Goal: Task Accomplishment & Management: Complete application form

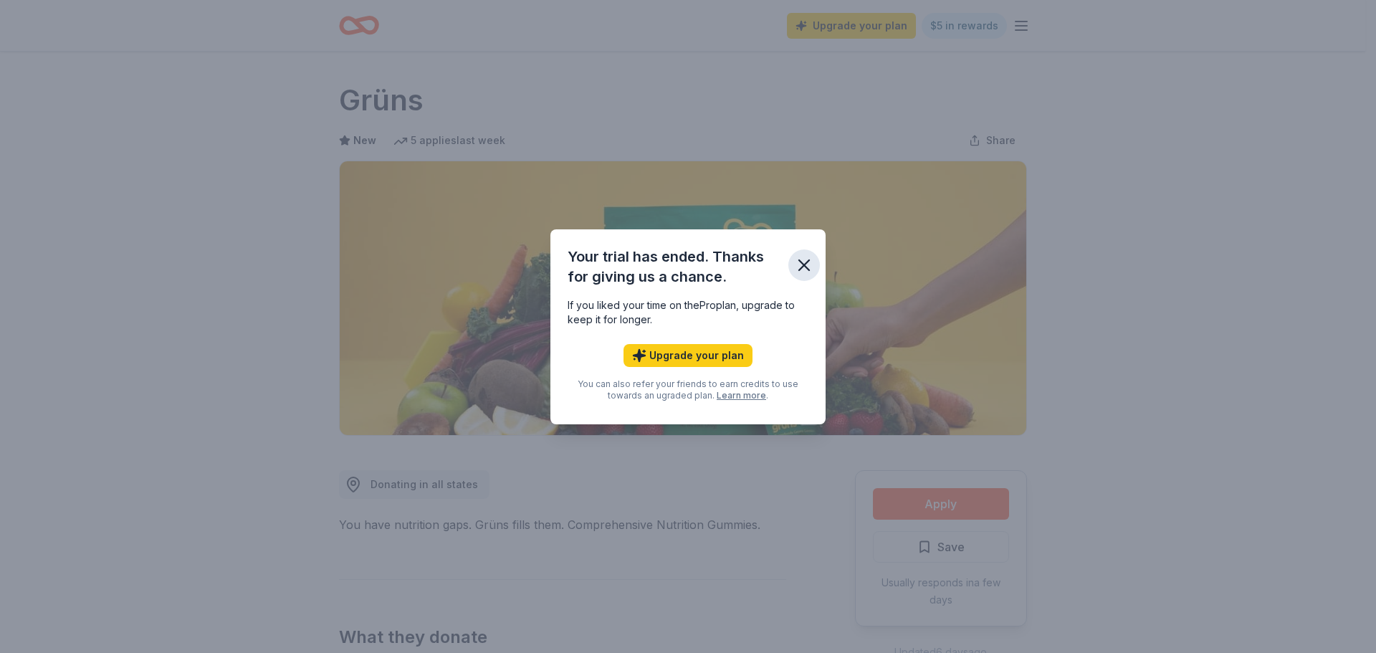
click at [809, 261] on icon "button" at bounding box center [804, 265] width 10 height 10
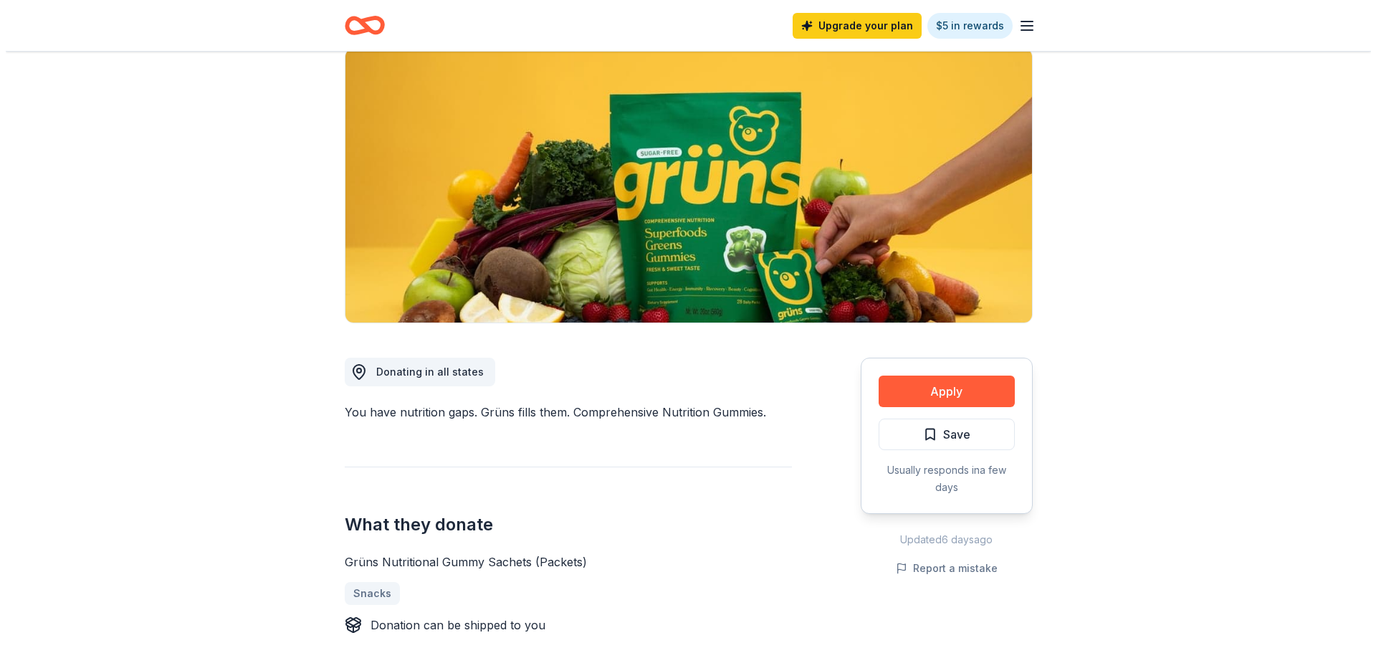
scroll to position [72, 0]
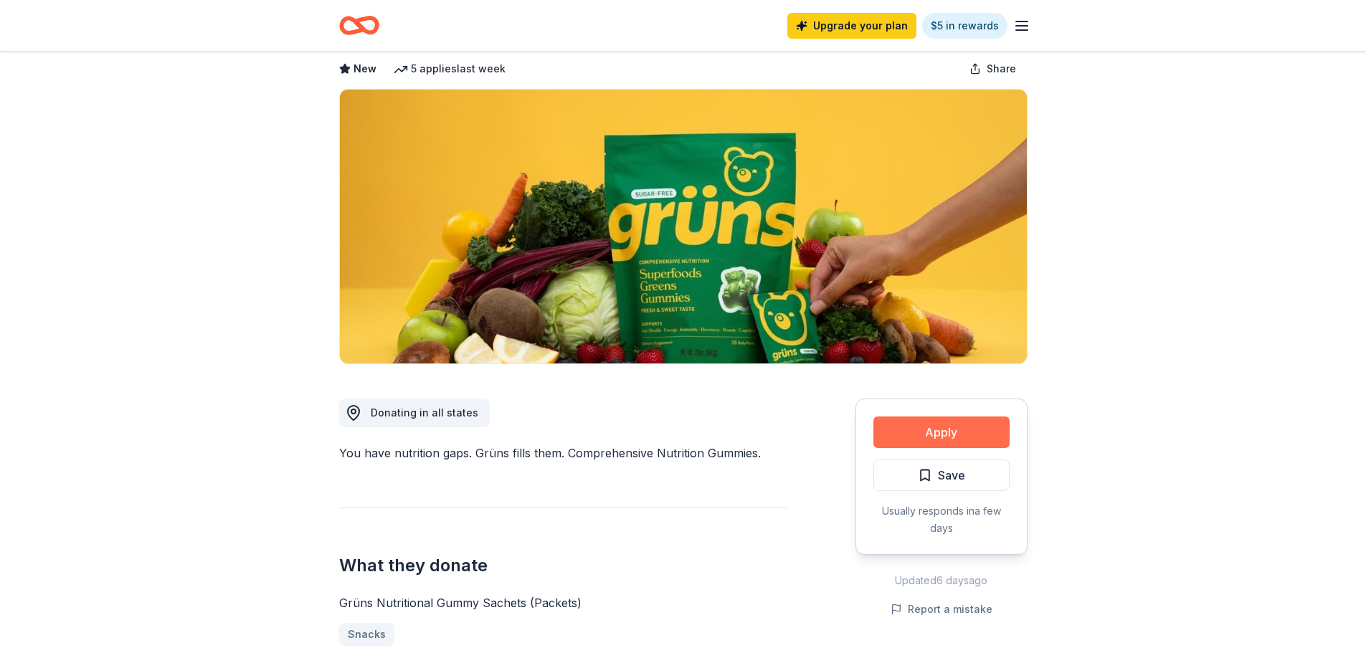
click at [948, 434] on button "Apply" at bounding box center [941, 433] width 136 height 32
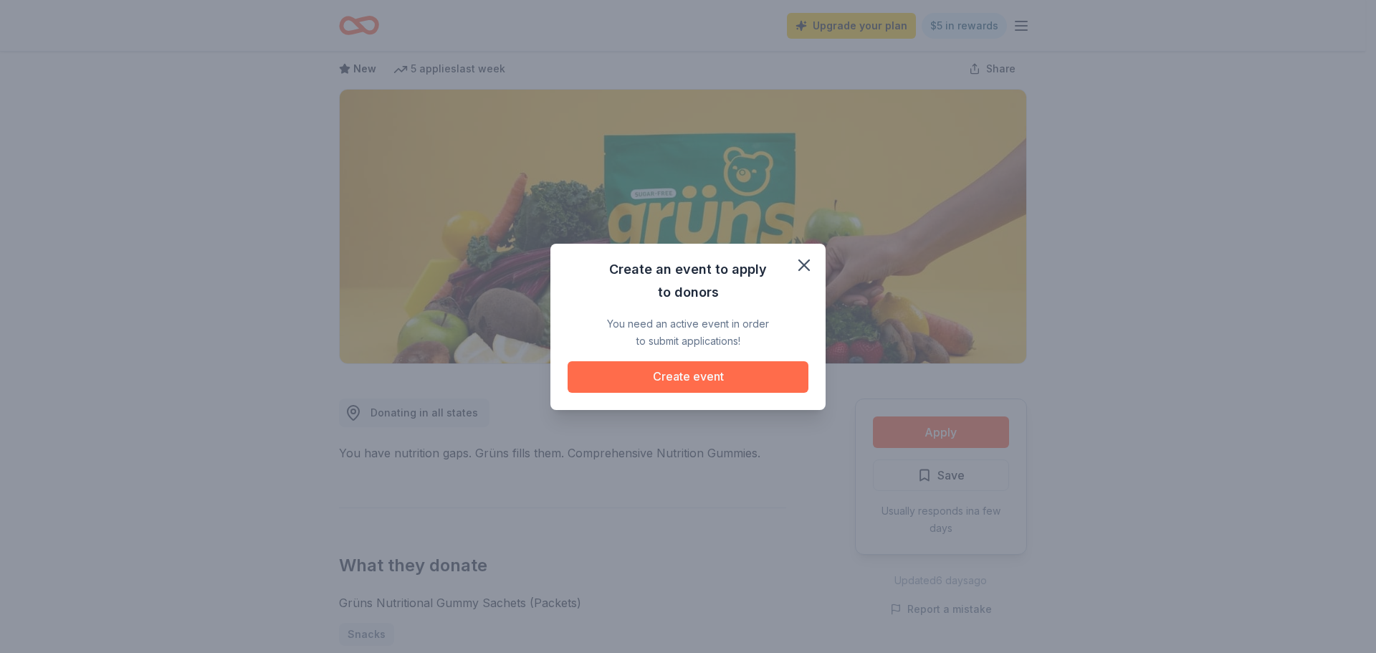
click at [665, 376] on button "Create event" at bounding box center [688, 377] width 241 height 32
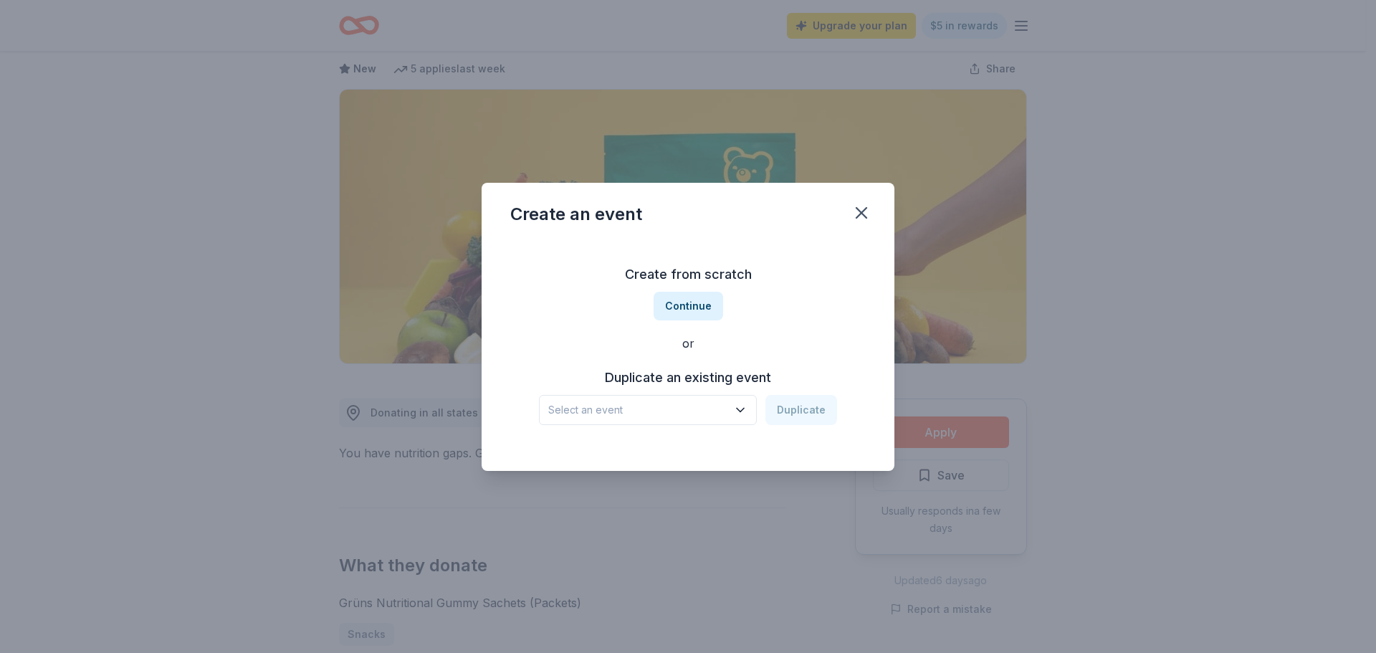
click at [690, 410] on span "Select an event" at bounding box center [637, 409] width 179 height 17
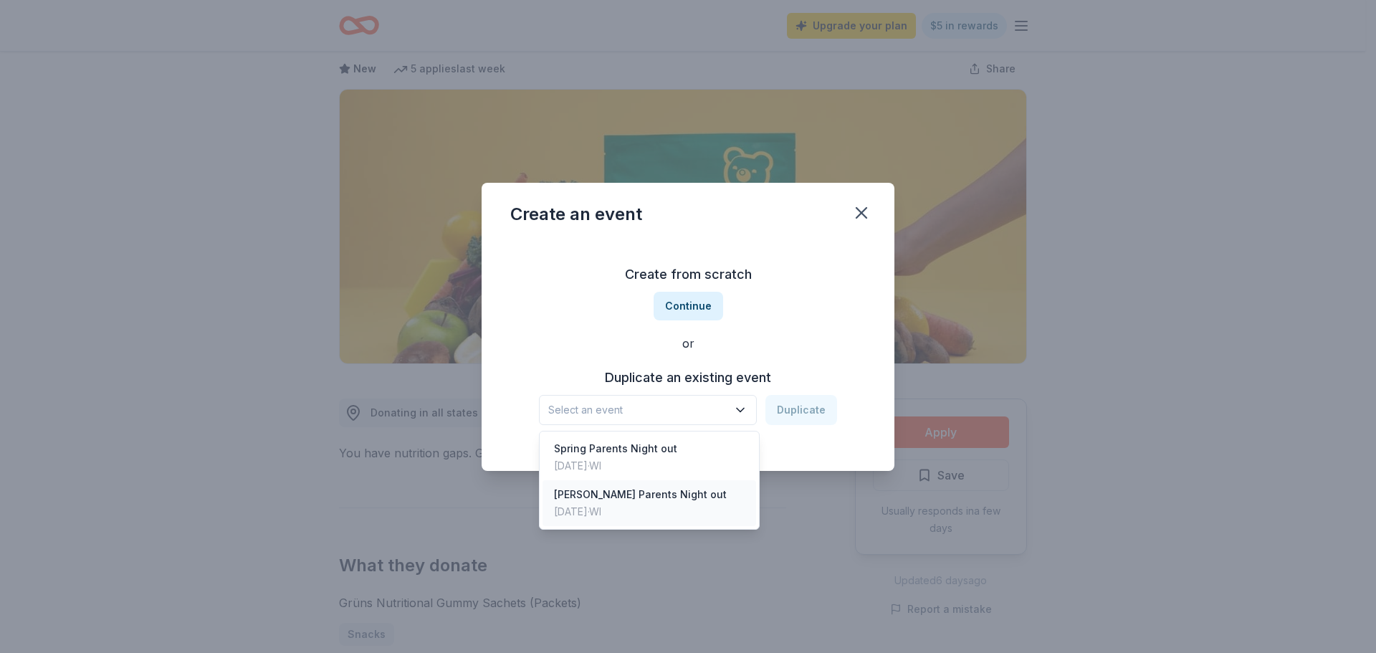
click at [706, 503] on div "[PERSON_NAME] Parents Night out [DATE] · WI" at bounding box center [650, 503] width 214 height 46
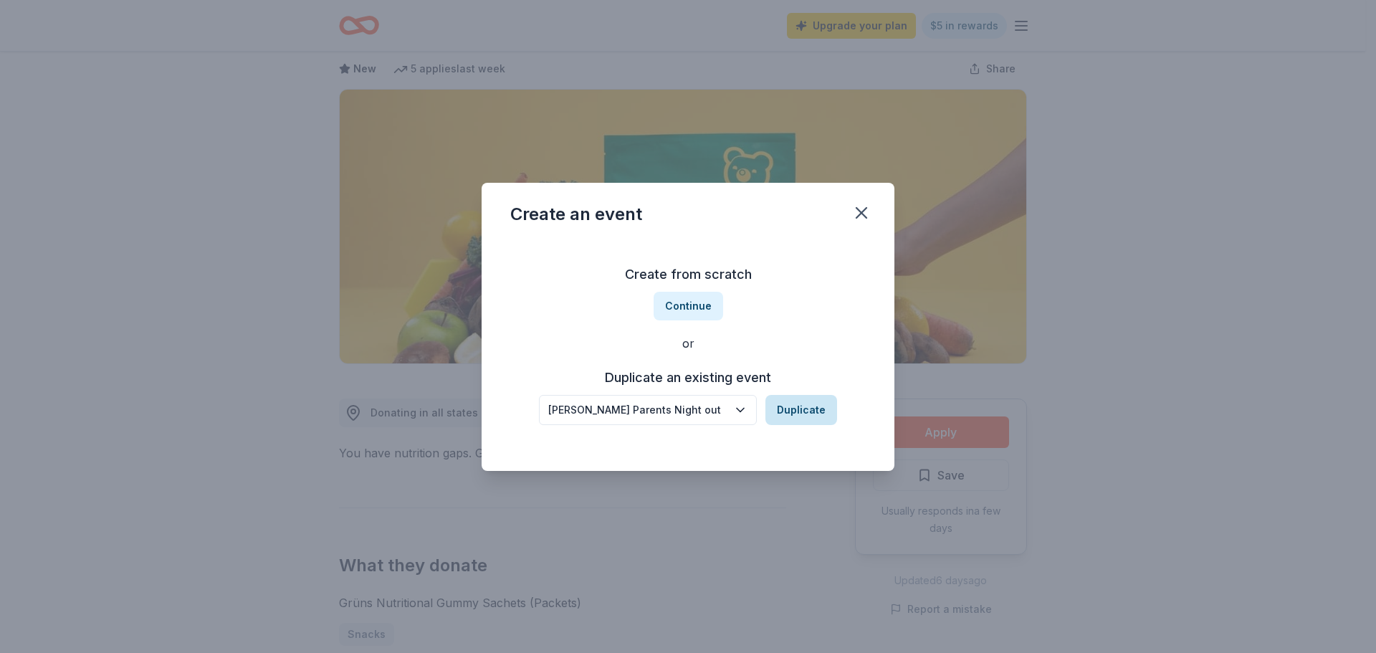
click at [830, 410] on button "Duplicate" at bounding box center [802, 410] width 72 height 30
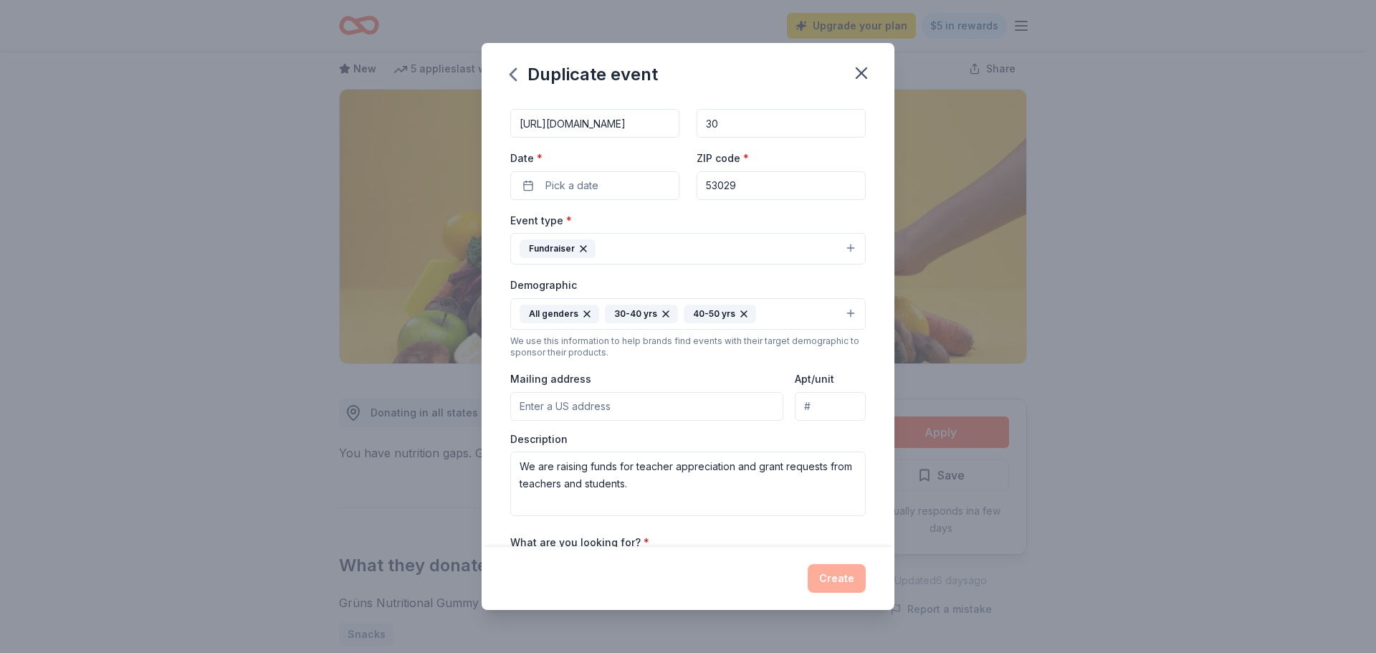
scroll to position [143, 0]
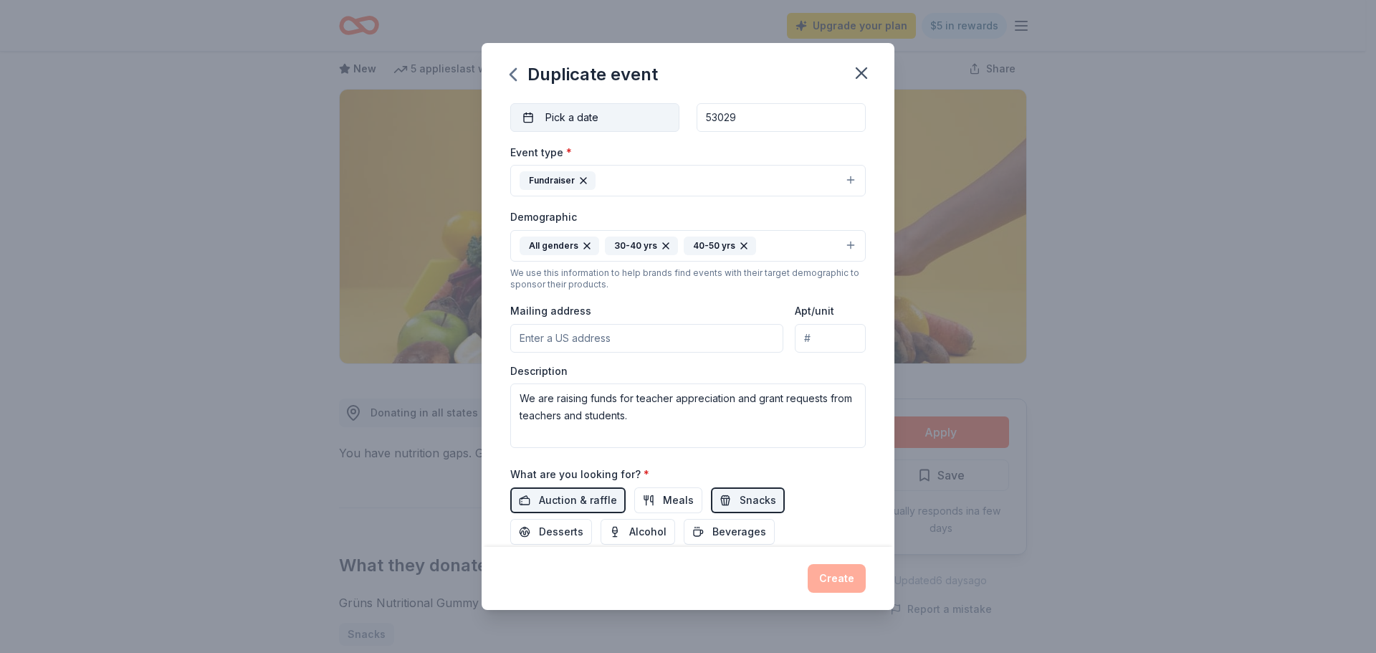
click at [585, 113] on span "Pick a date" at bounding box center [572, 117] width 53 height 17
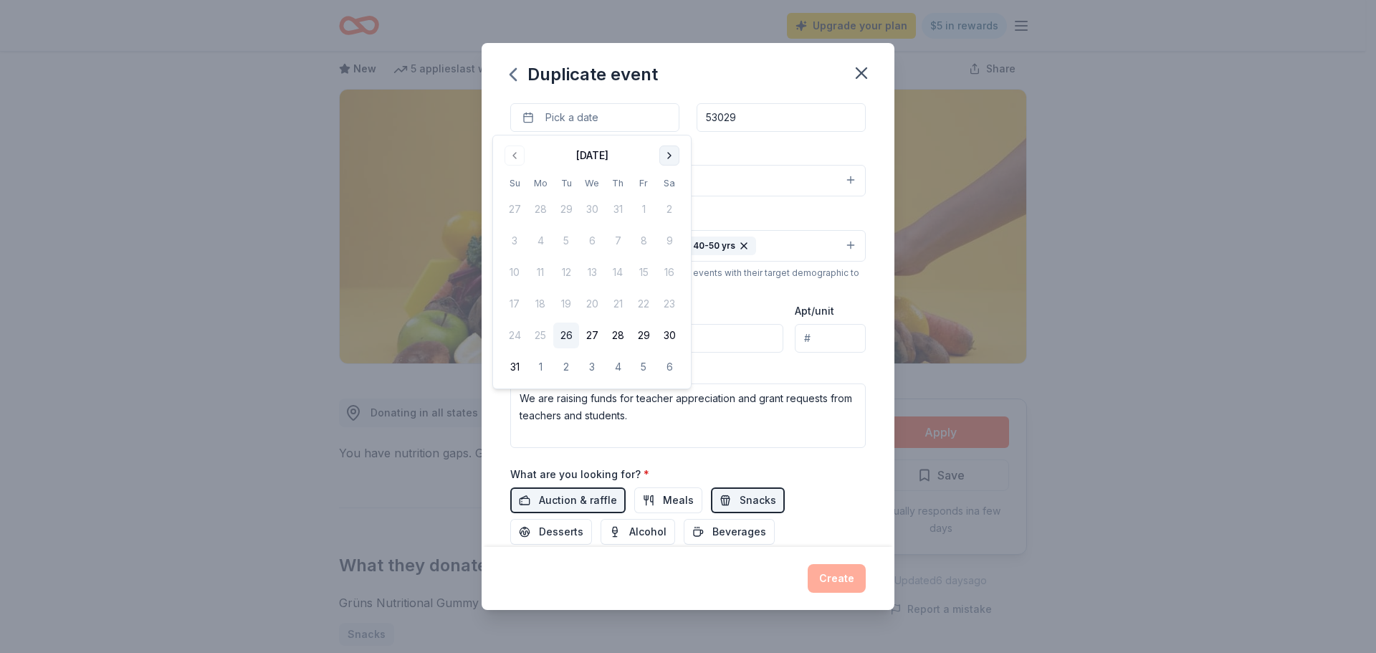
click at [670, 151] on button "Go to next month" at bounding box center [670, 156] width 20 height 20
click at [546, 303] on button "17" at bounding box center [541, 304] width 26 height 26
click at [685, 449] on div "Event name * [PERSON_NAME] Parents Night out 28 /100 Event website [URL][DOMAIN…" at bounding box center [688, 309] width 356 height 705
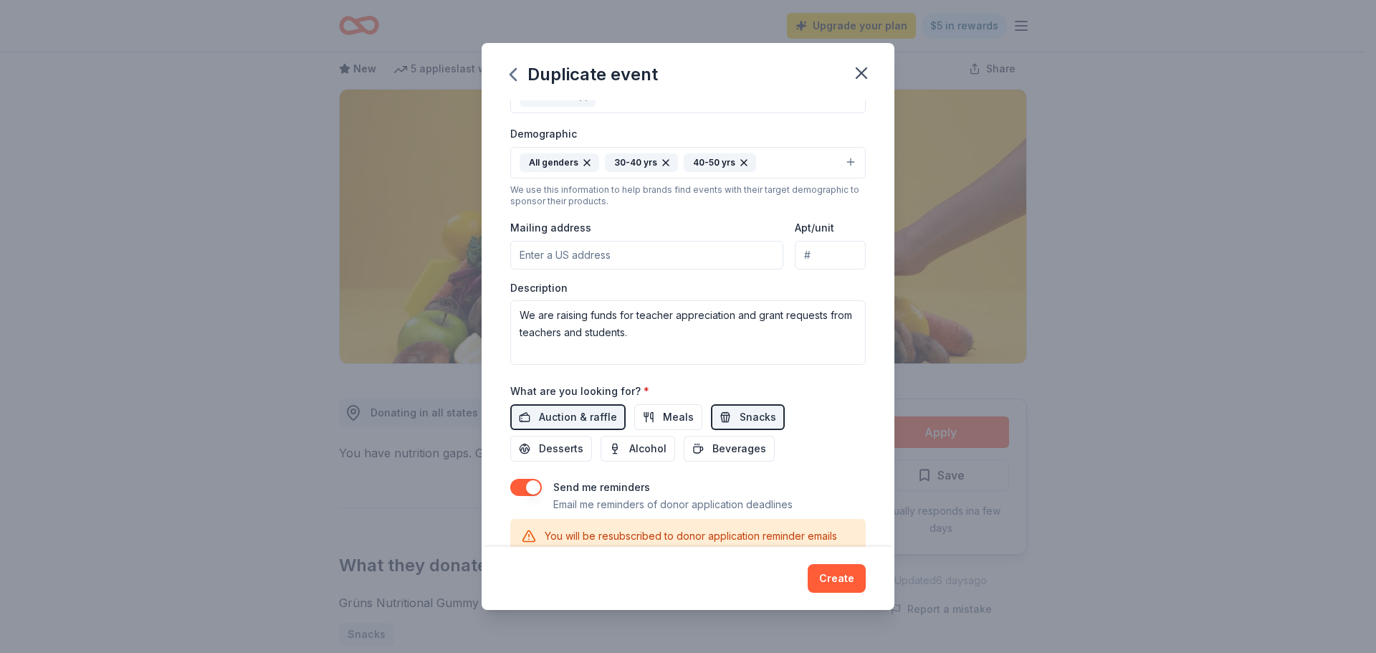
scroll to position [358, 0]
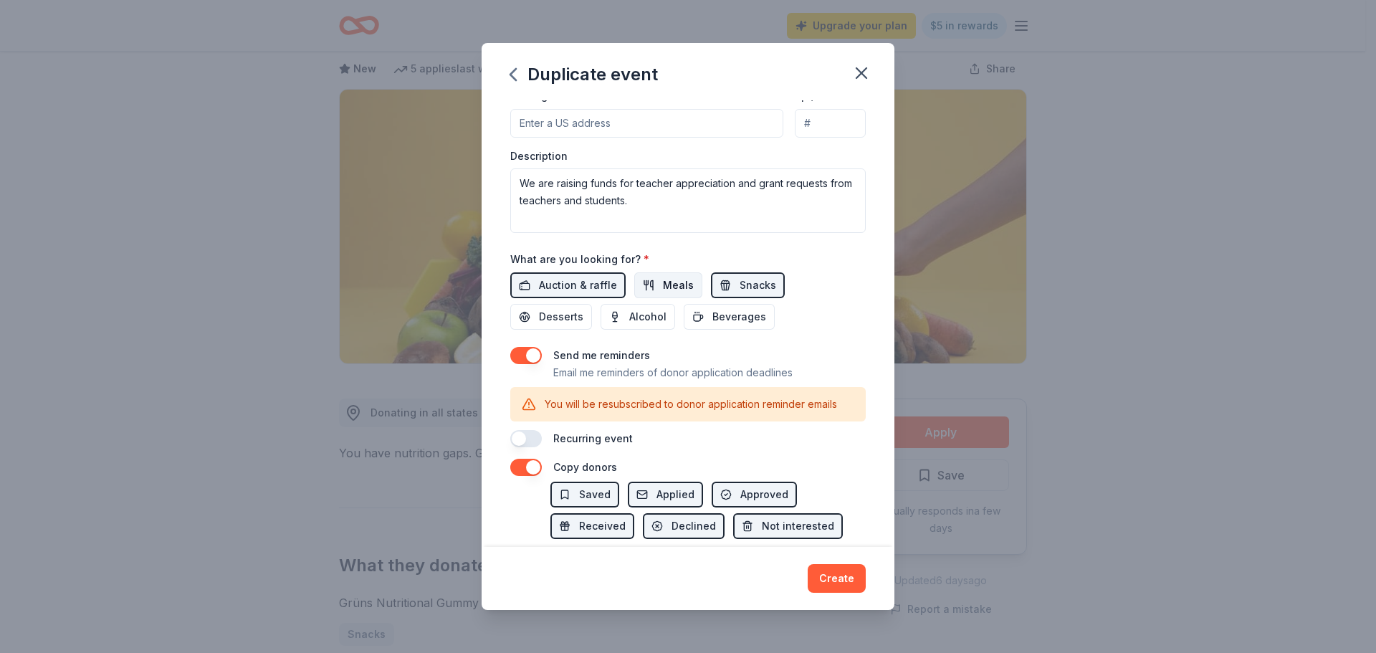
click at [650, 281] on button "Meals" at bounding box center [668, 285] width 68 height 26
click at [745, 313] on span "Beverages" at bounding box center [740, 316] width 54 height 17
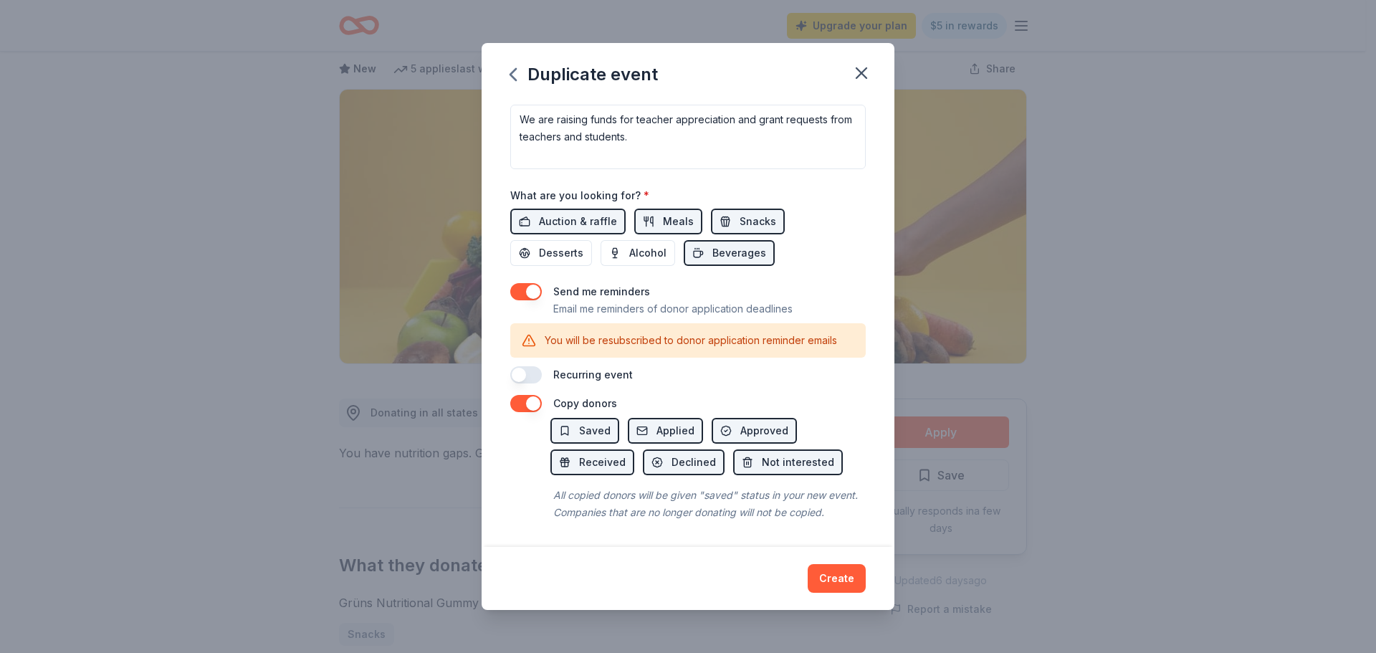
scroll to position [439, 0]
click at [830, 577] on button "Create" at bounding box center [837, 578] width 58 height 29
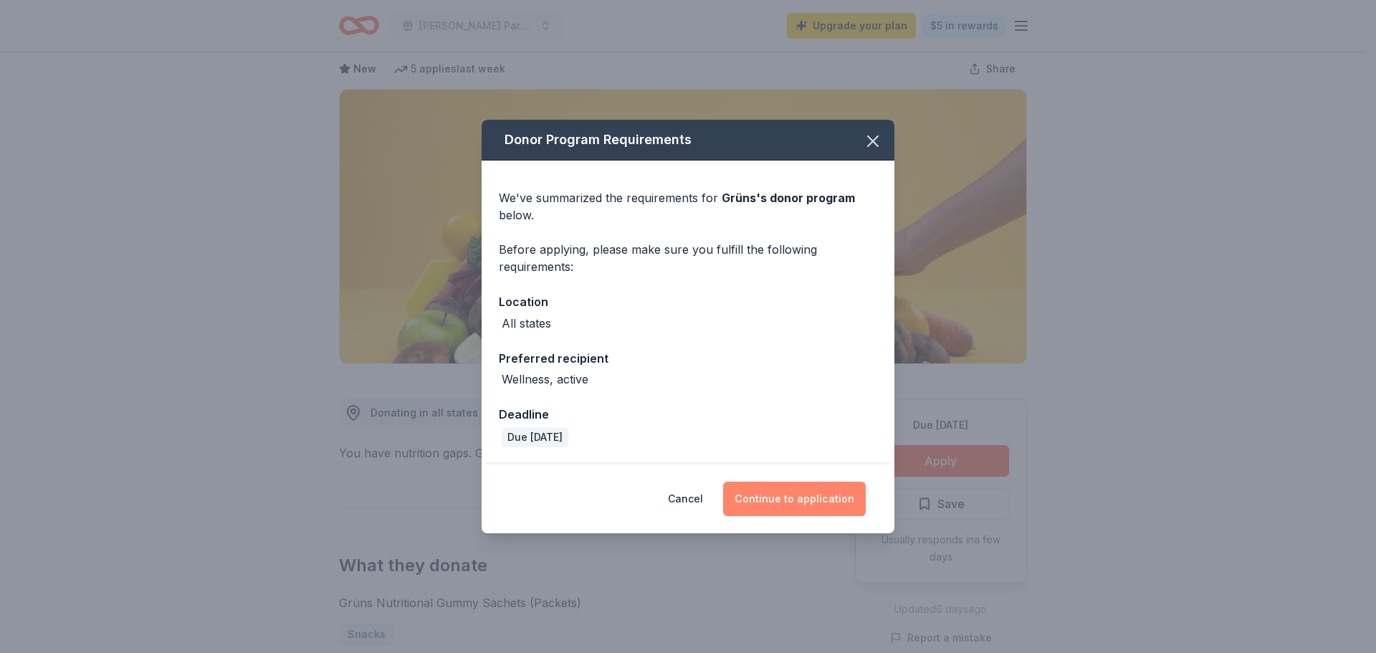
click at [806, 497] on button "Continue to application" at bounding box center [794, 499] width 143 height 34
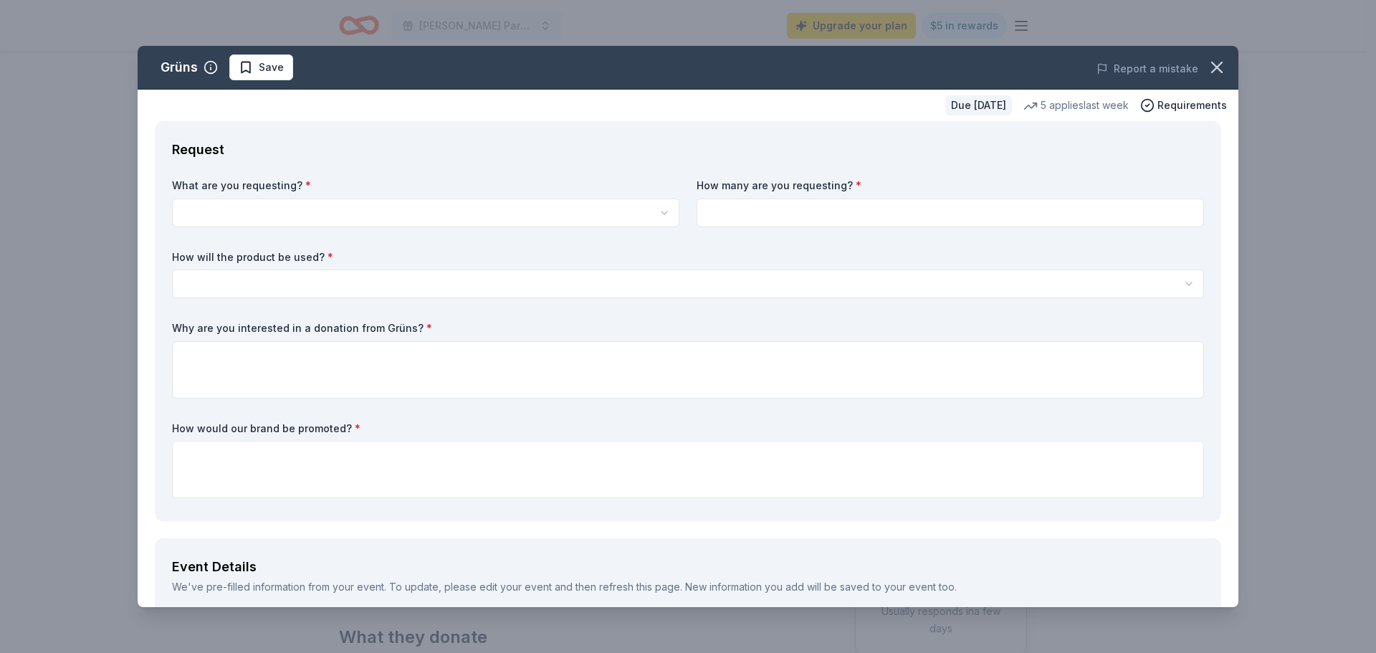
click at [406, 216] on html "[PERSON_NAME] Parents Night out Upgrade your plan $5 in rewards Due [DATE] Shar…" at bounding box center [688, 326] width 1376 height 653
select select "Grüns Nutritional Gummy Sachets (Packets)"
click at [730, 221] on input at bounding box center [951, 213] width 508 height 29
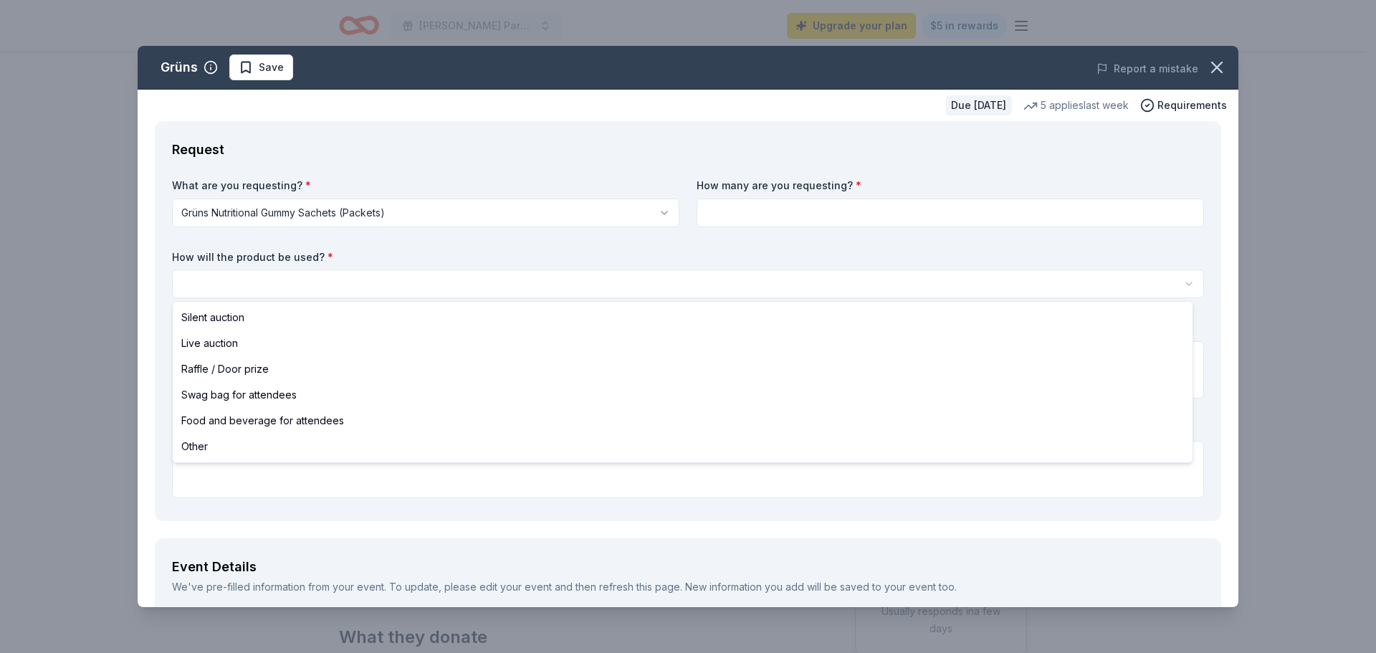
click at [458, 276] on html "[PERSON_NAME] Parents Night out Upgrade your plan $5 in rewards Due [DATE] Shar…" at bounding box center [688, 326] width 1376 height 653
select select "swagBag"
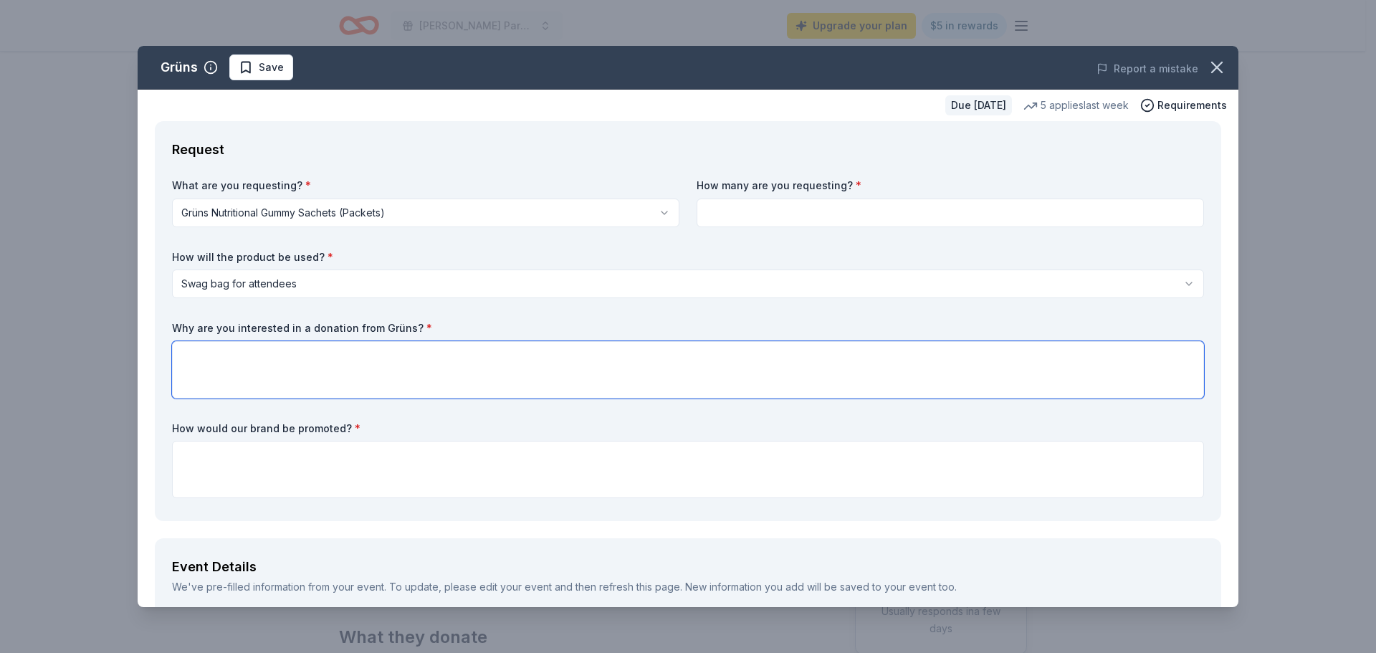
click at [273, 379] on textarea at bounding box center [688, 369] width 1032 height 57
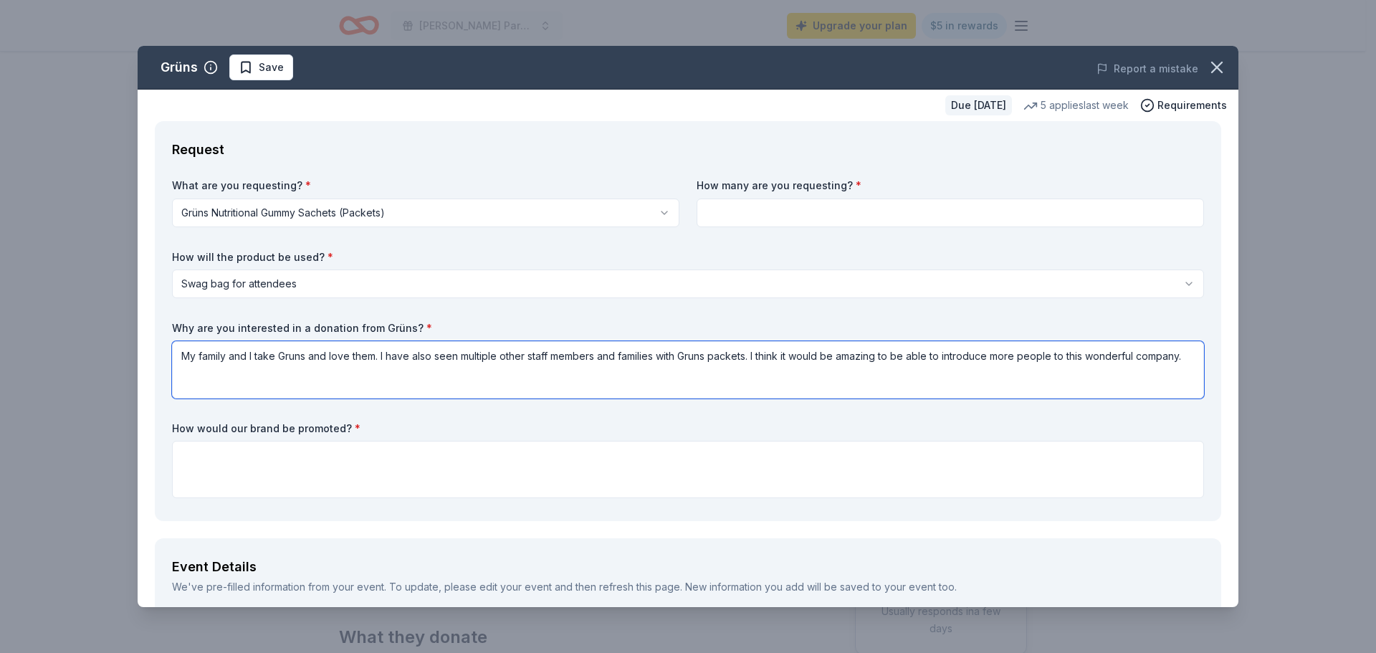
type textarea "My family and I take Gruns and love them. I have also seen multiple other staff…"
click at [313, 460] on textarea at bounding box center [688, 469] width 1032 height 57
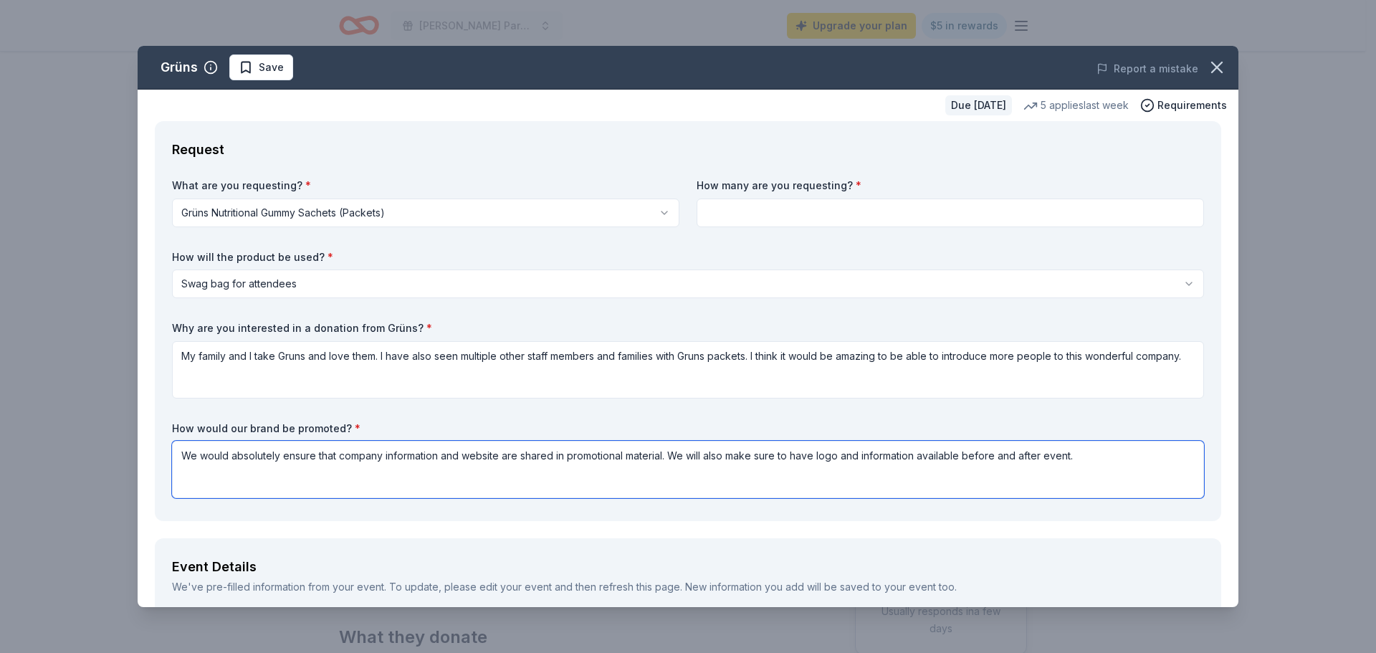
type textarea "We would absolutely ensure that company information and website are shared in p…"
click at [817, 215] on input at bounding box center [951, 213] width 508 height 29
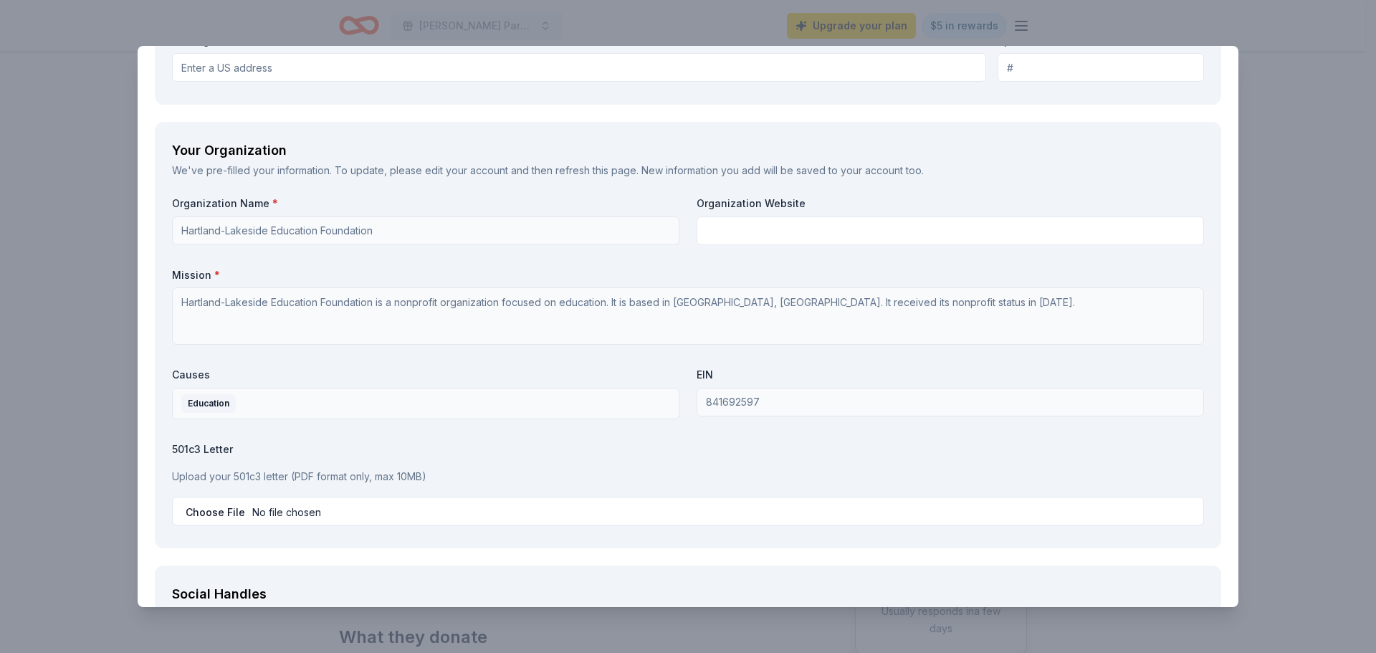
scroll to position [1577, 0]
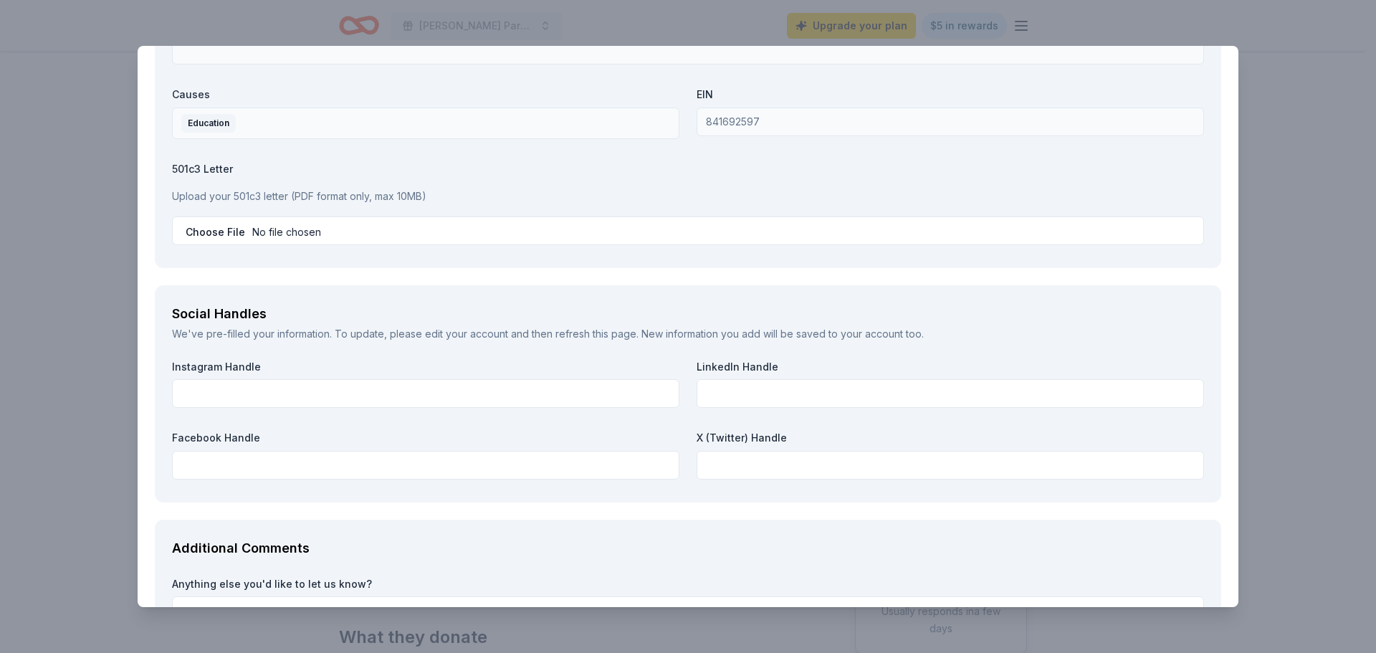
type input "100"
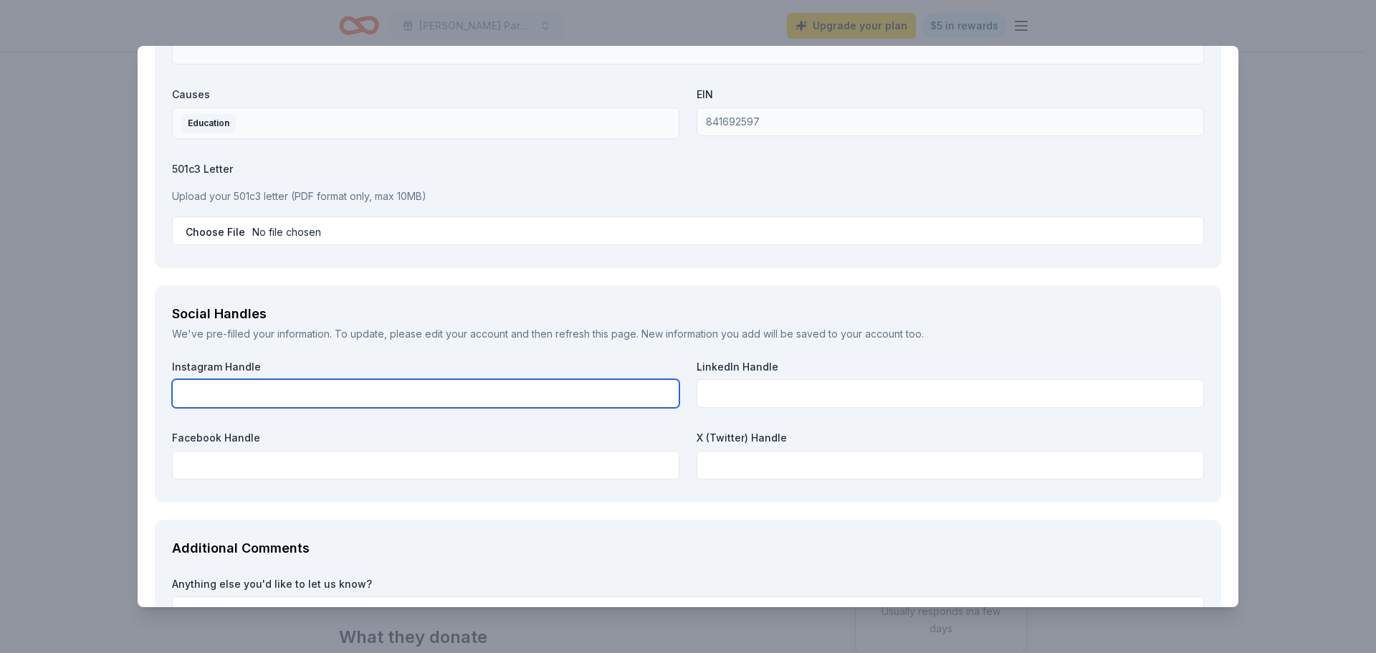
click at [343, 397] on input "text" at bounding box center [426, 393] width 508 height 29
type input "@thehlef"
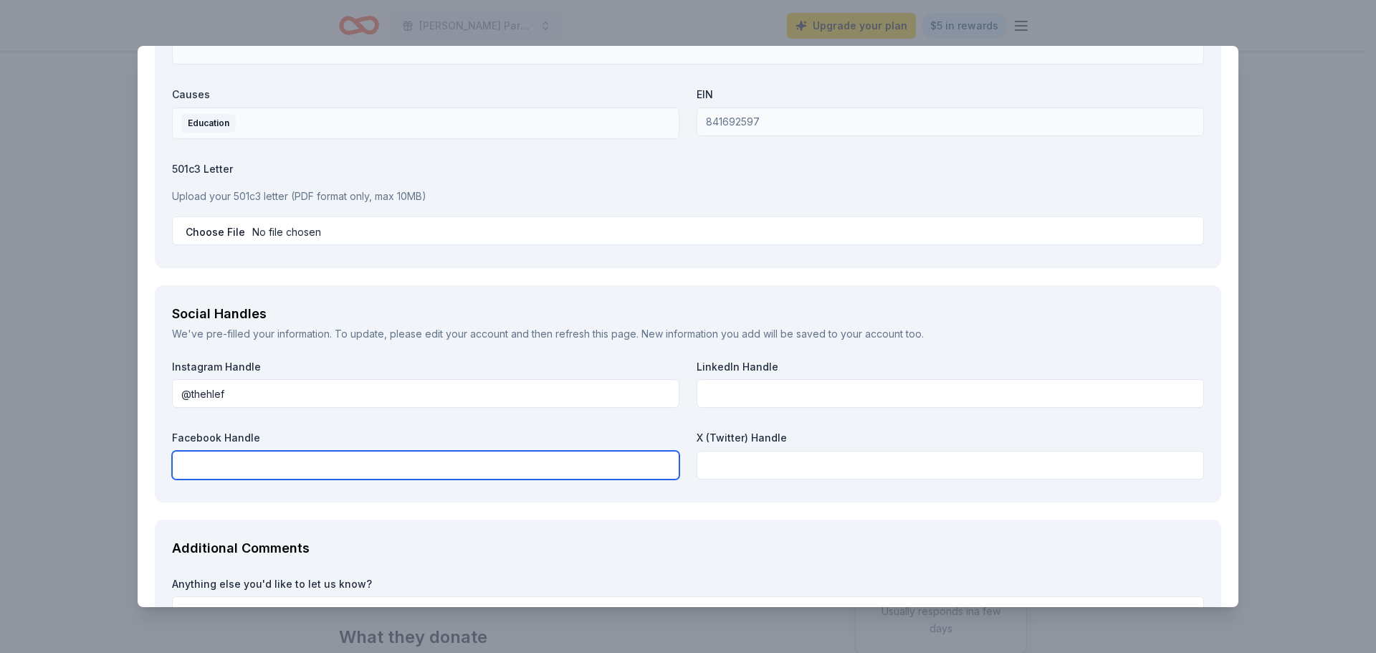
type input "@"
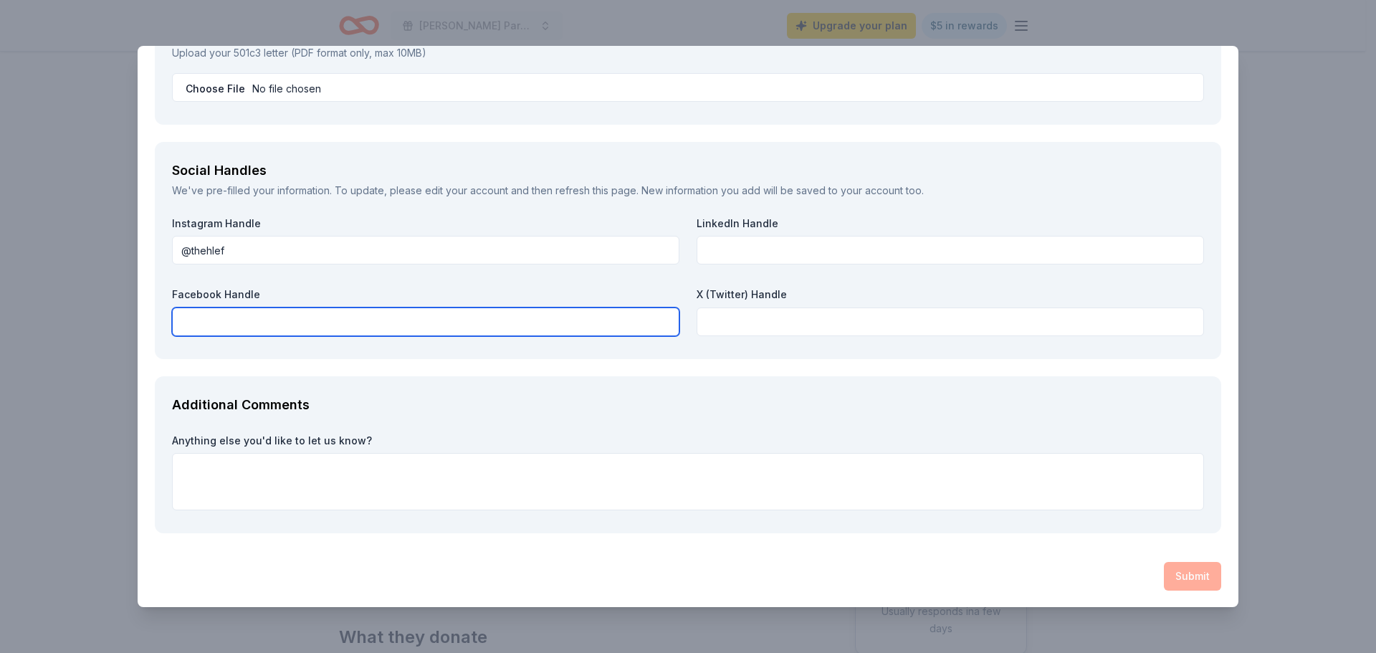
scroll to position [1721, 0]
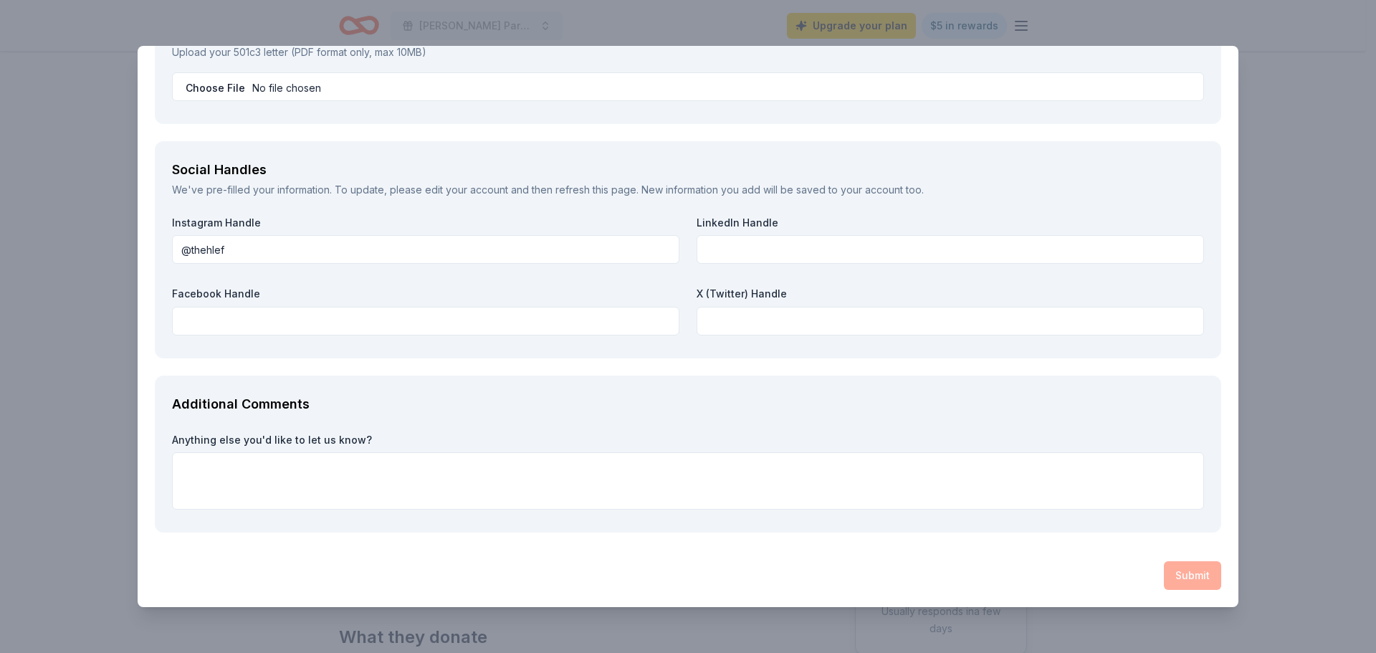
click at [1179, 568] on div "Submit" at bounding box center [688, 575] width 1067 height 29
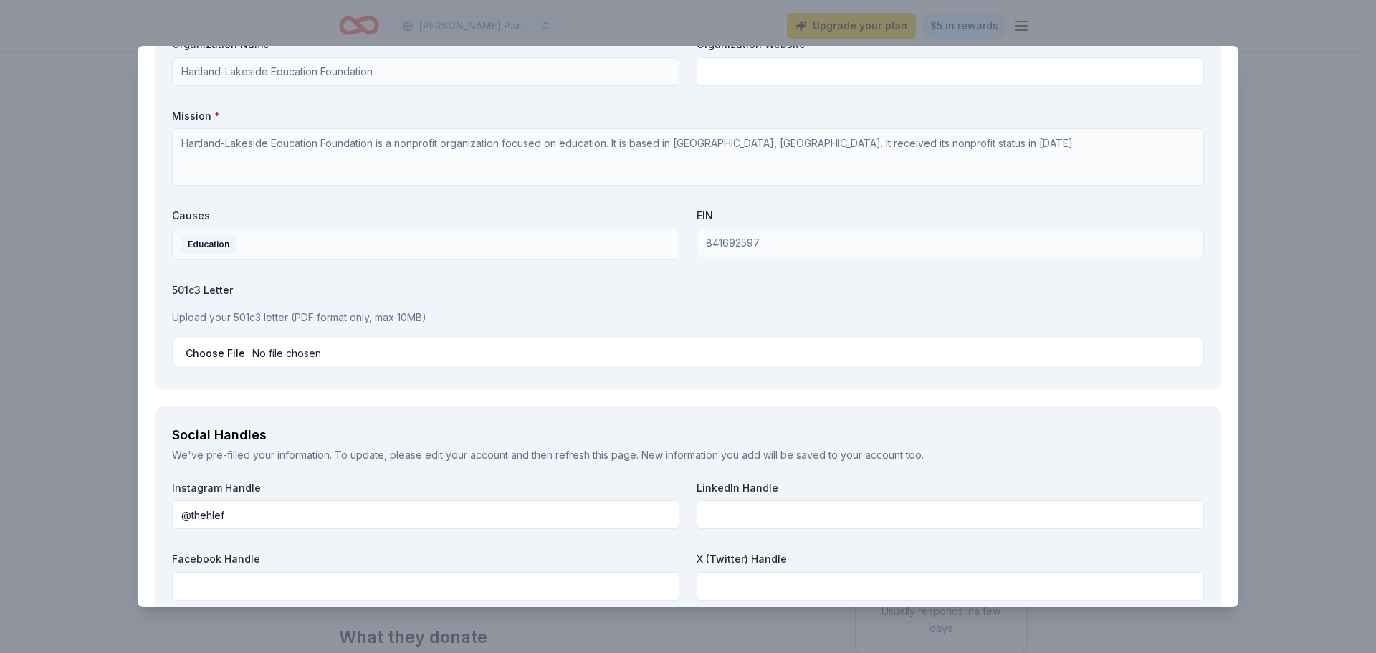
scroll to position [1435, 0]
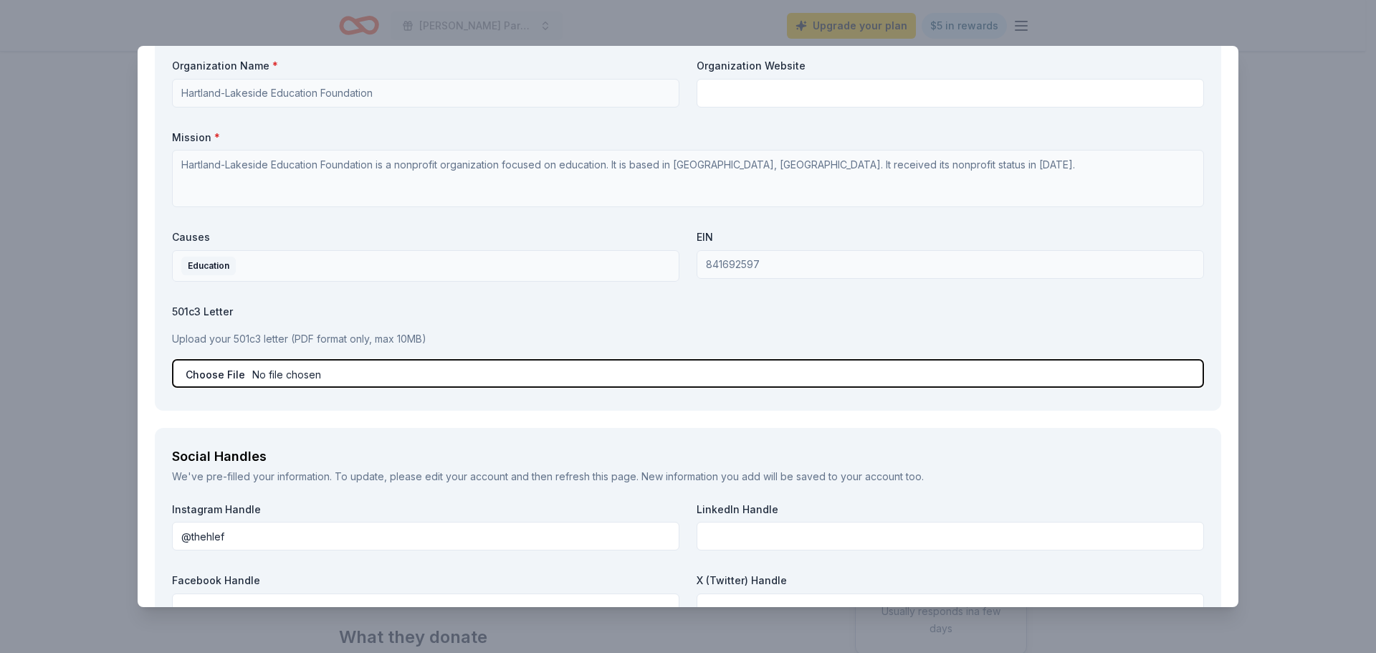
click at [282, 376] on input "file" at bounding box center [688, 373] width 1032 height 29
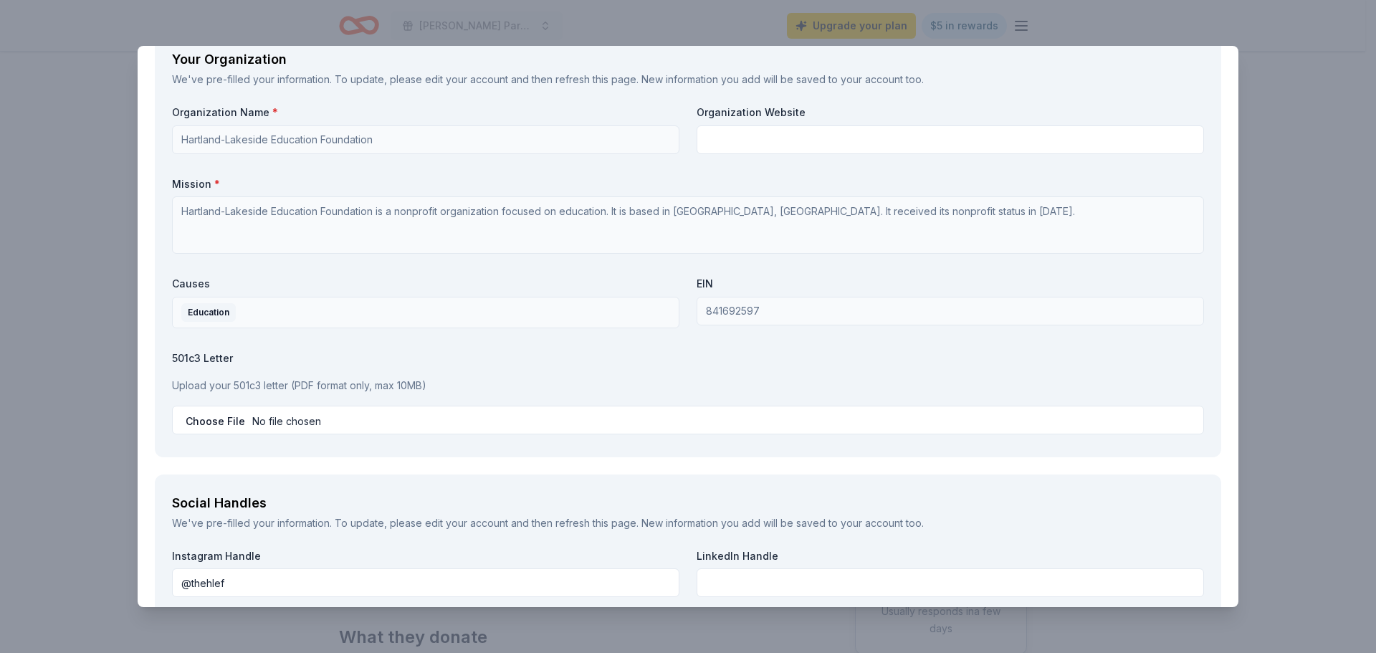
scroll to position [1363, 0]
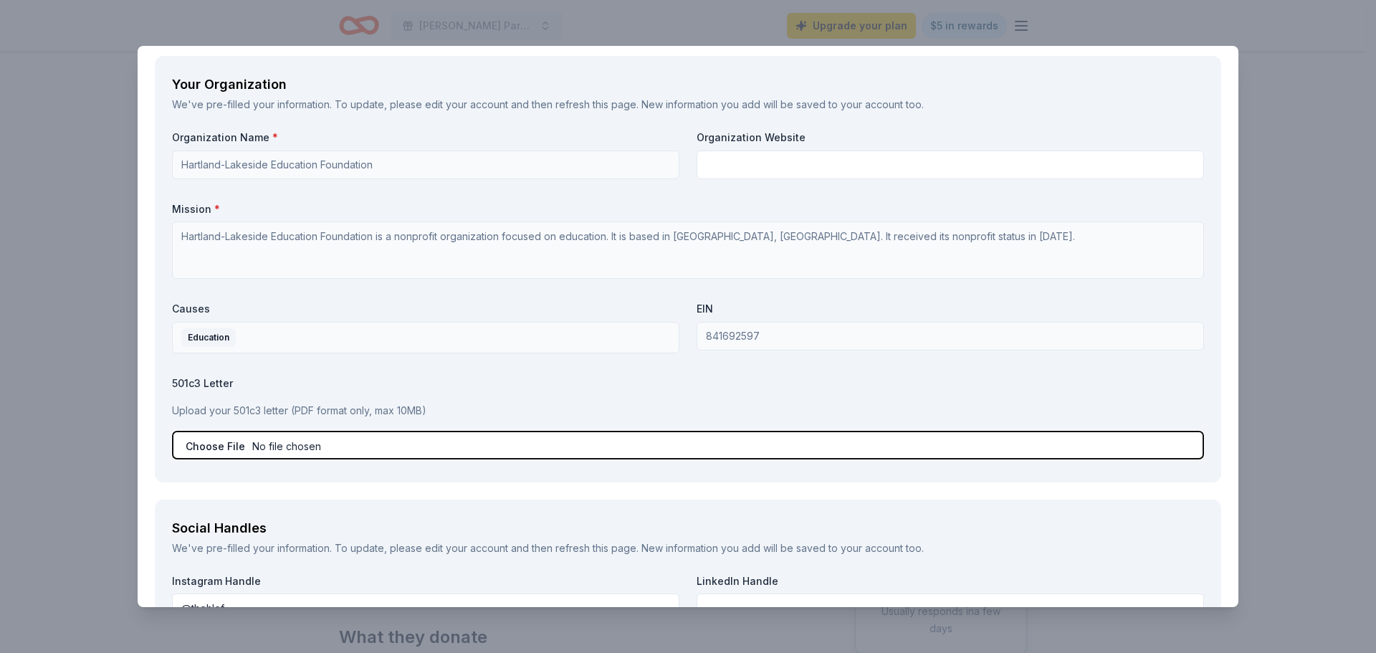
type input "C:\fakepath\HLEF IRS Determination letter.pdf"
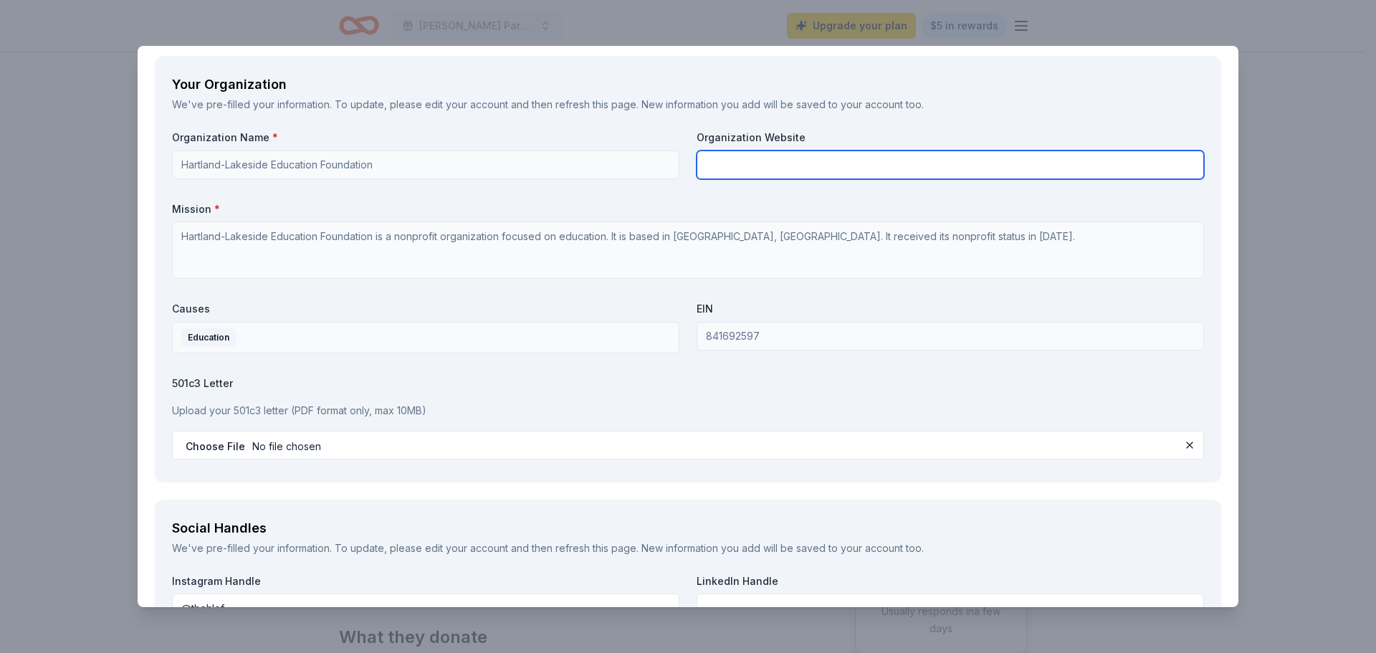
click at [794, 161] on input "text" at bounding box center [951, 165] width 508 height 29
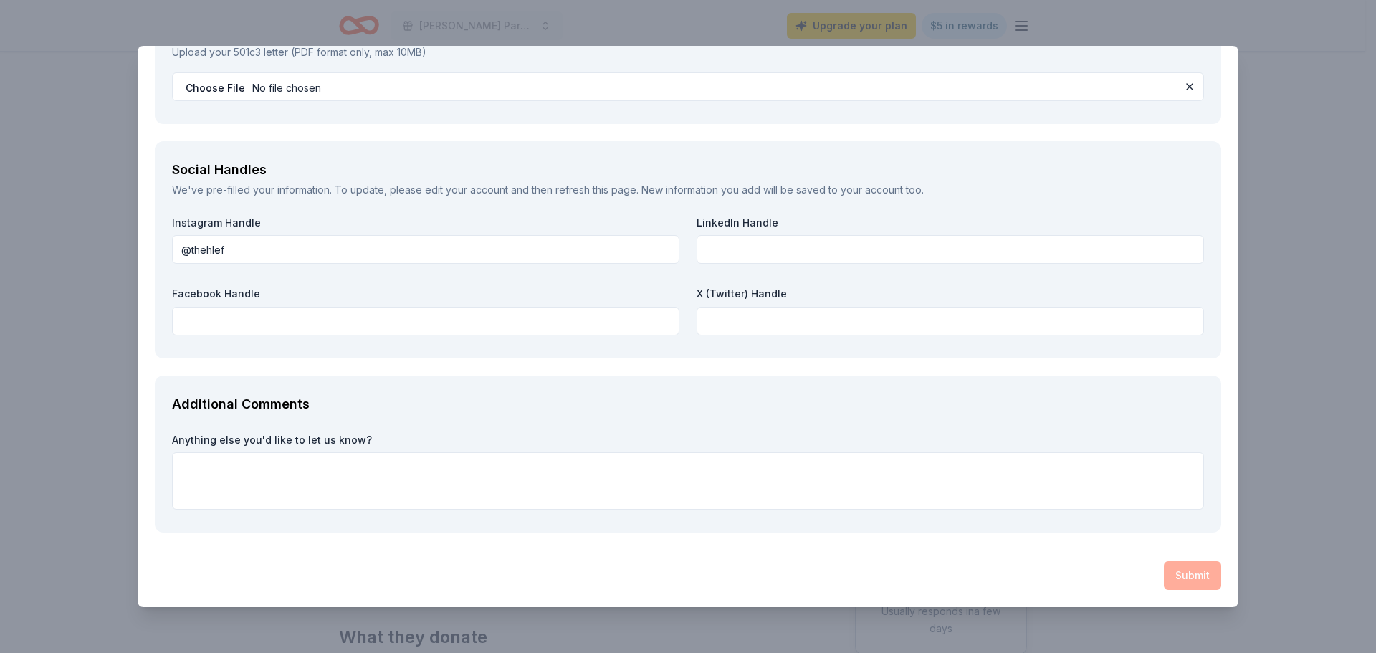
type input "[DOMAIN_NAME]"
click at [1197, 576] on div "Submit" at bounding box center [688, 575] width 1067 height 29
click at [1182, 574] on div "Submit" at bounding box center [688, 575] width 1067 height 29
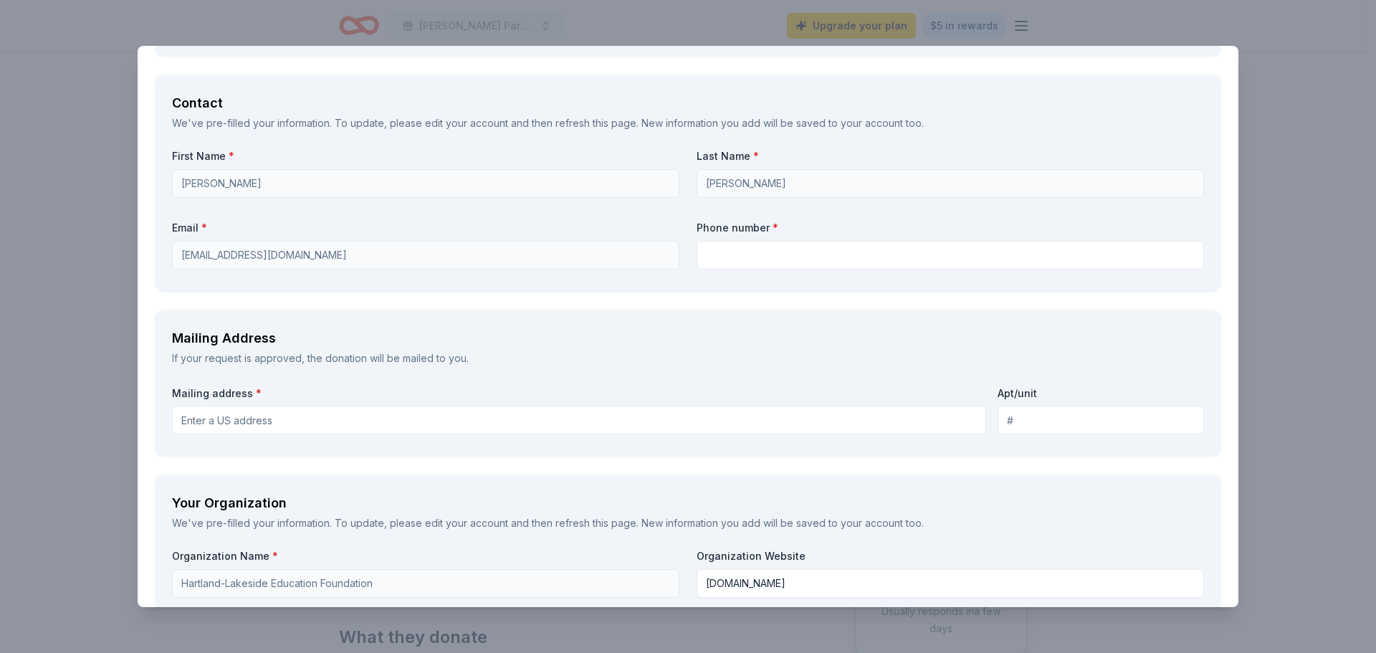
scroll to position [933, 0]
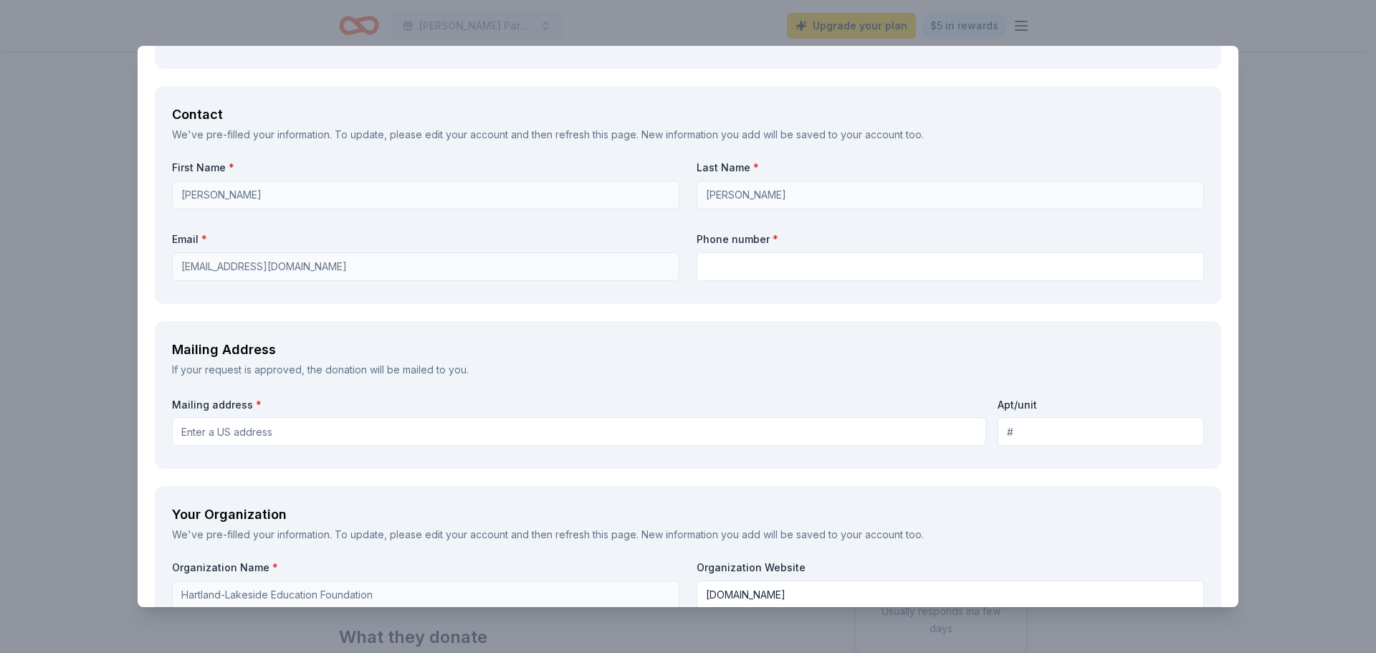
click at [214, 424] on input "Mailing address *" at bounding box center [579, 431] width 814 height 29
click at [204, 434] on input "[STREET_ADDRESS]" at bounding box center [579, 431] width 814 height 29
type input "[STREET_ADDRESS]"
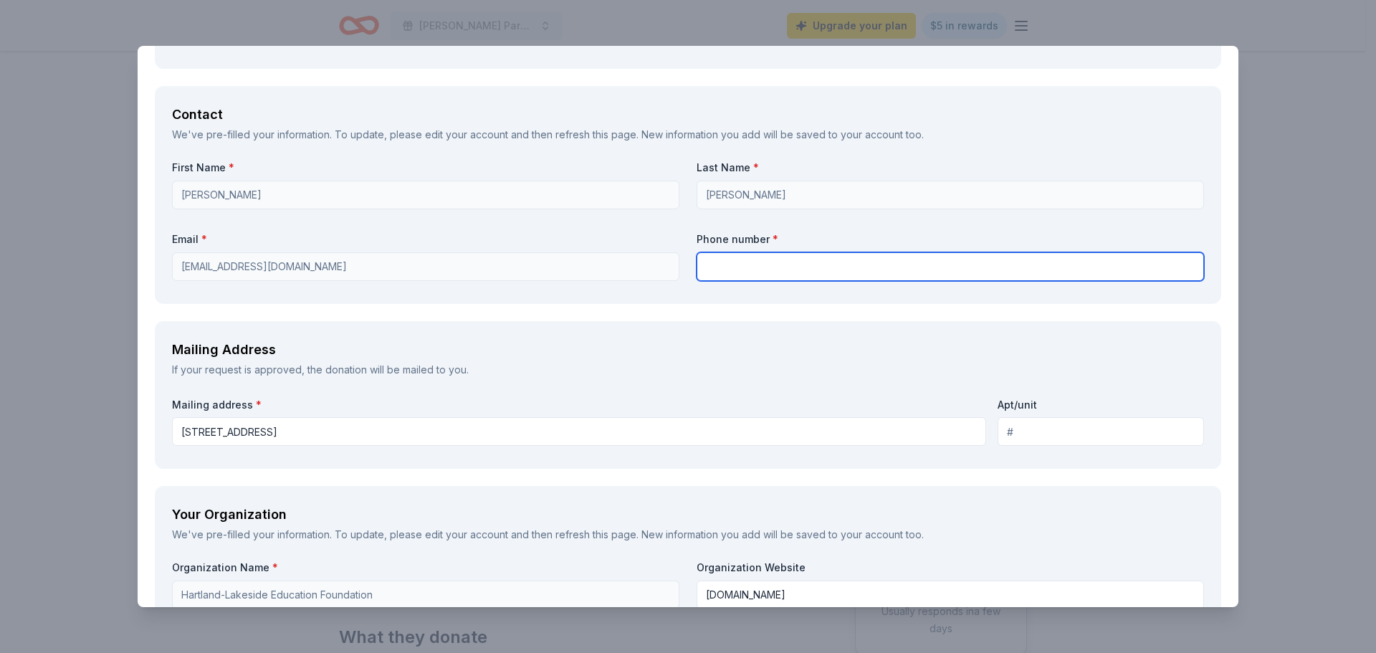
click at [758, 260] on input "text" at bounding box center [951, 266] width 508 height 29
type input "4145108281"
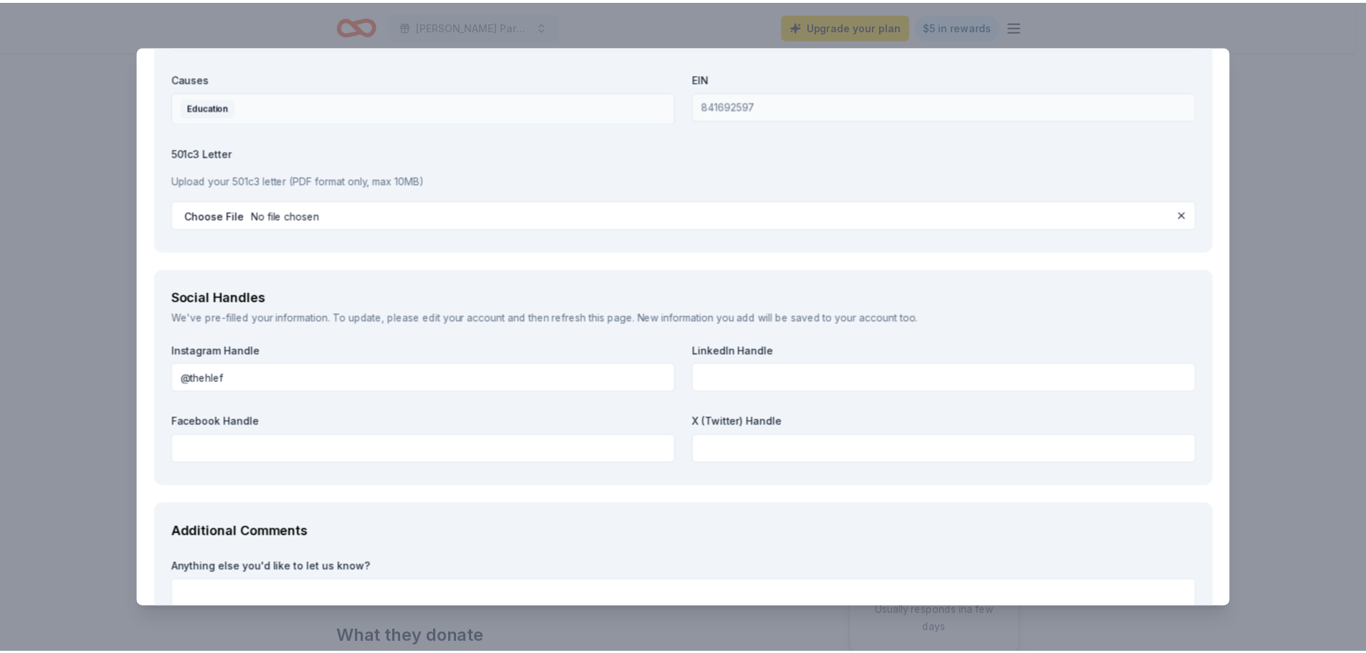
scroll to position [1721, 0]
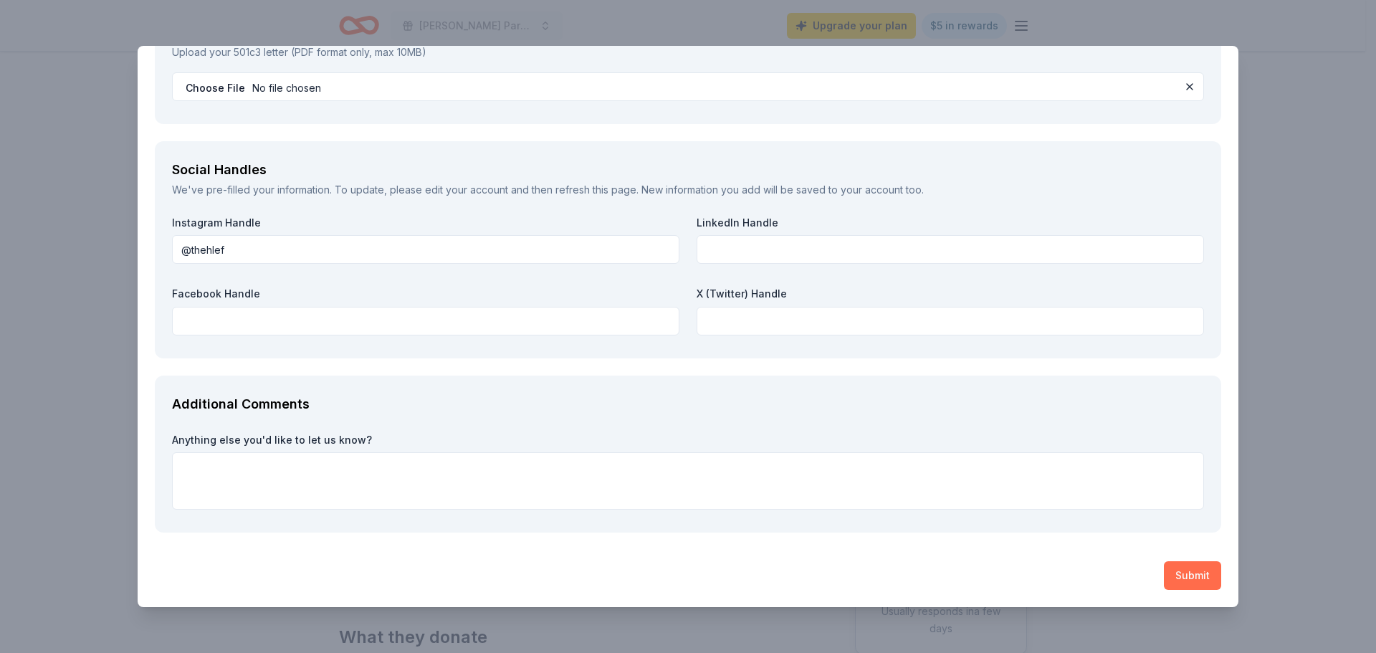
click at [1185, 574] on button "Submit" at bounding box center [1192, 575] width 57 height 29
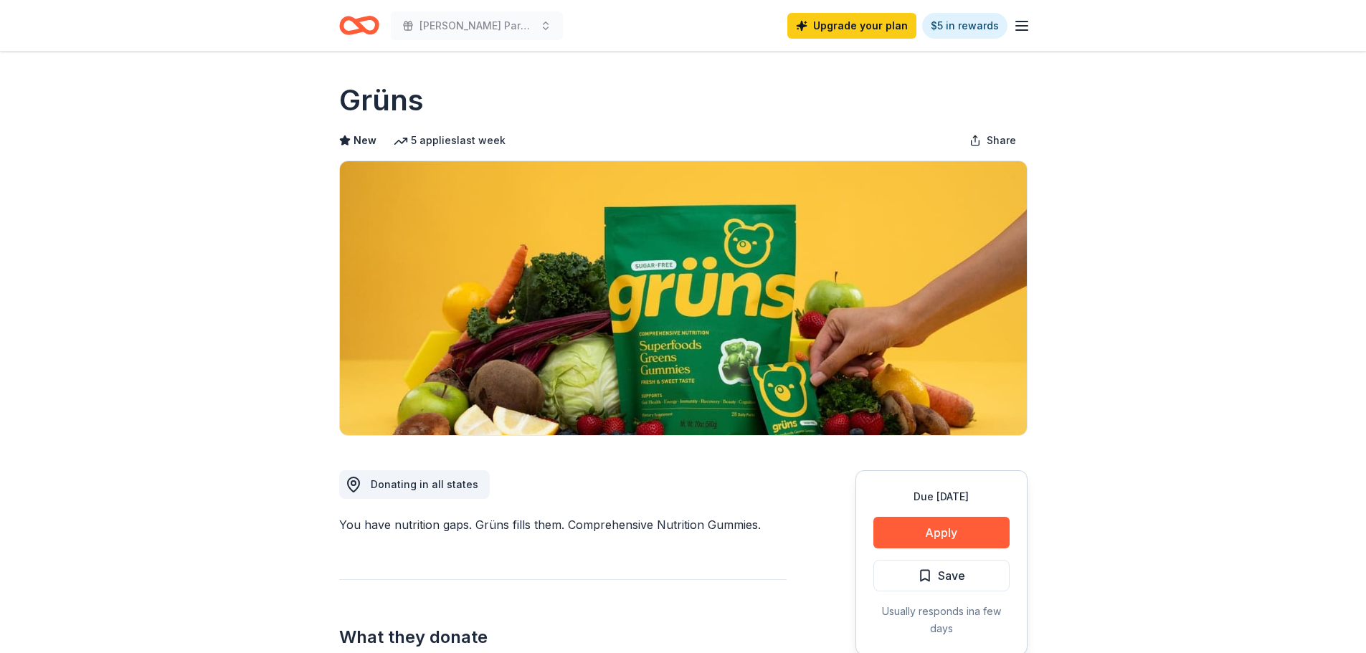
click at [1021, 26] on line "button" at bounding box center [1021, 26] width 11 height 0
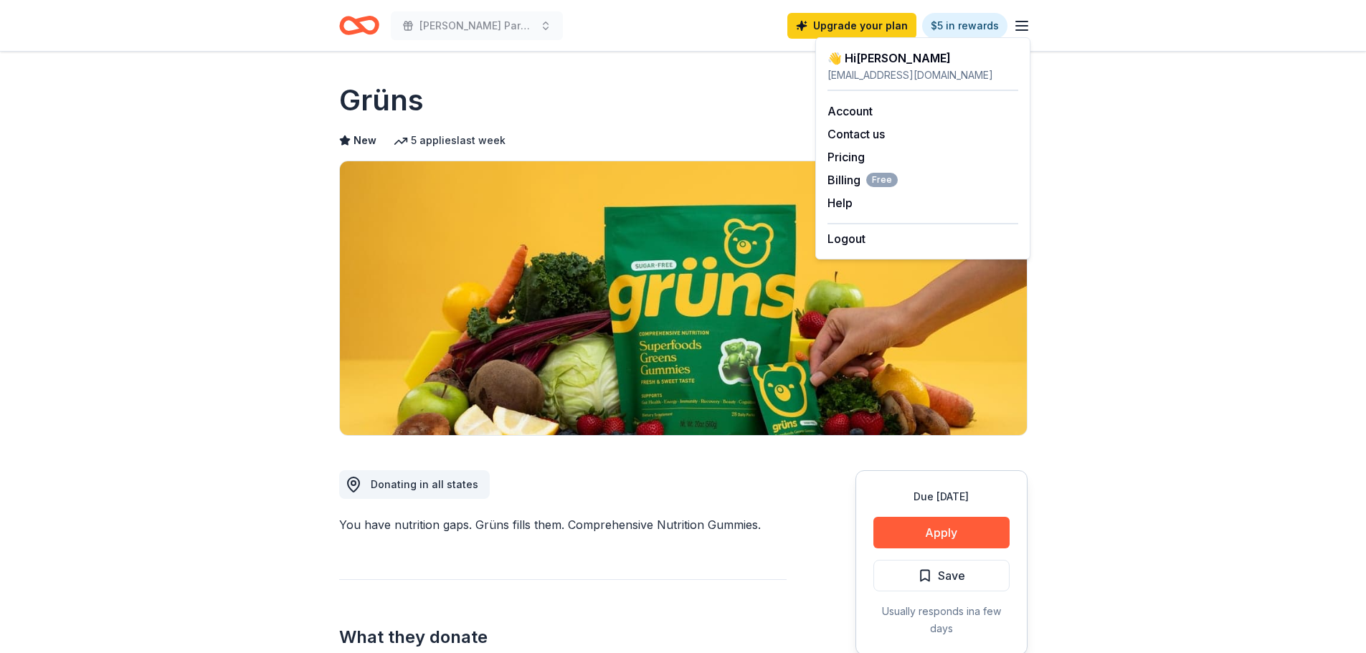
click at [655, 92] on div "Grüns" at bounding box center [683, 100] width 688 height 40
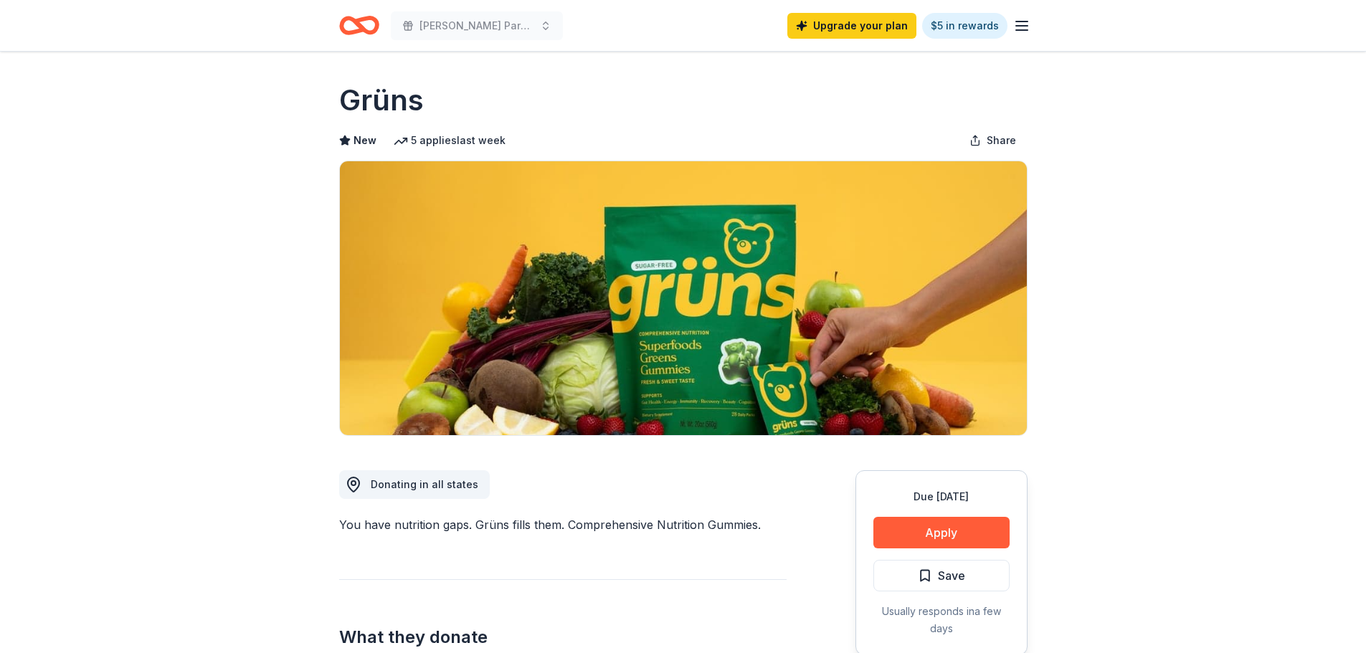
click at [348, 22] on icon "Home" at bounding box center [359, 26] width 40 height 34
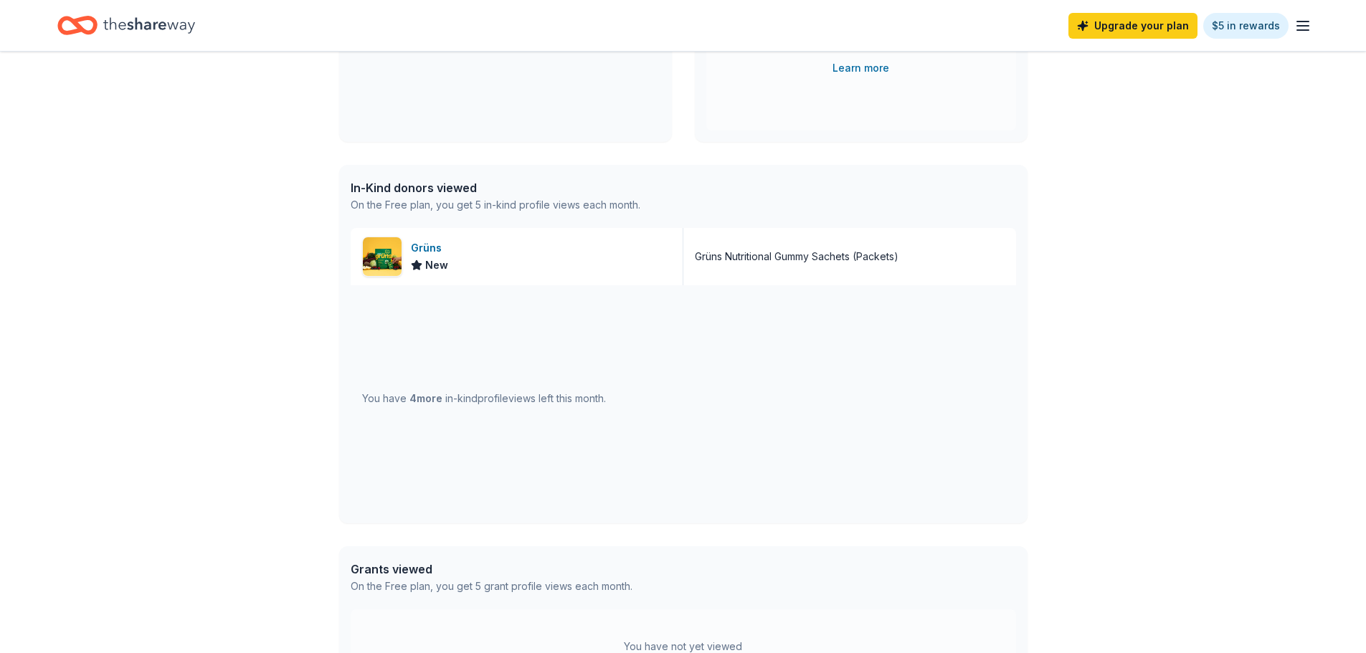
scroll to position [72, 0]
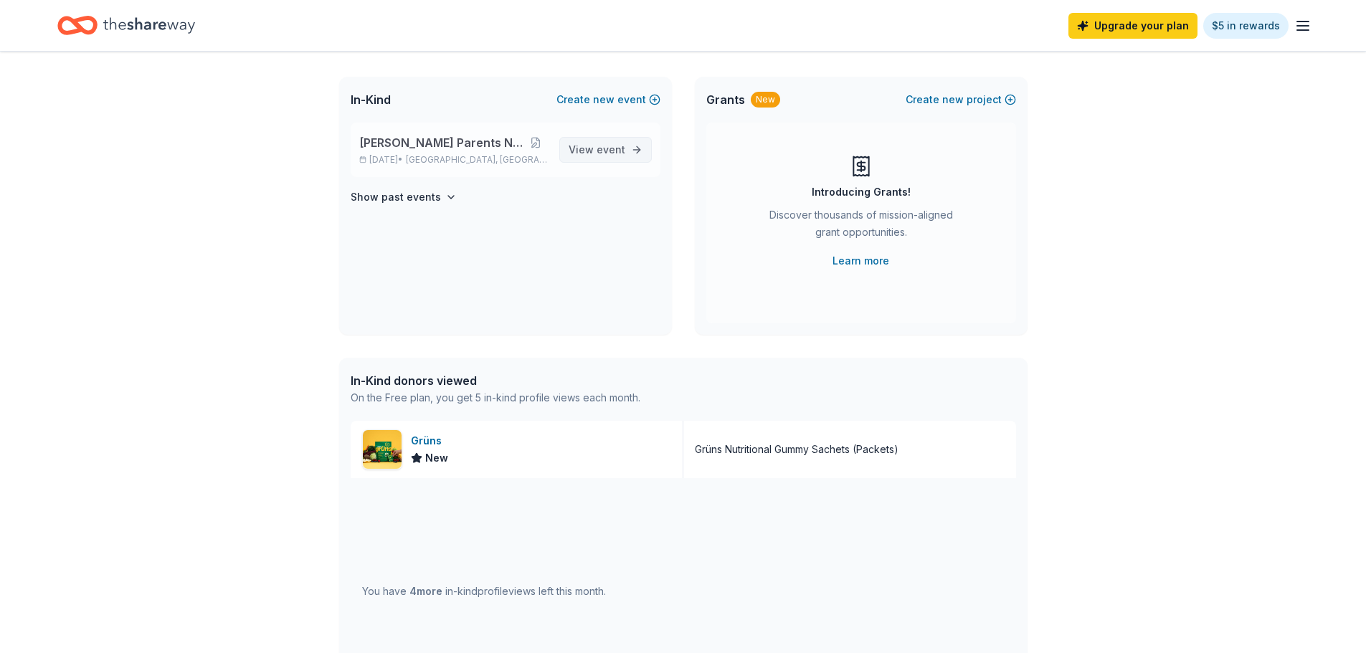
click at [617, 153] on span "event" at bounding box center [610, 149] width 29 height 12
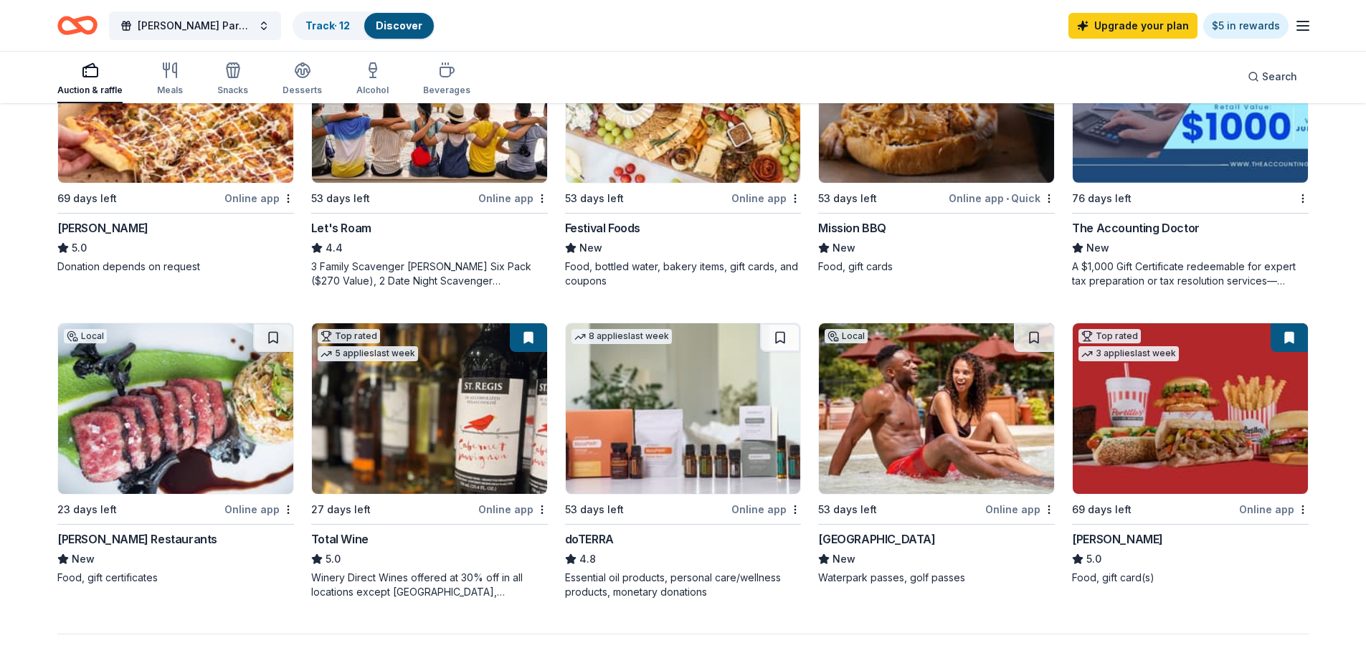
scroll to position [1290, 0]
